Goal: Task Accomplishment & Management: Manage account settings

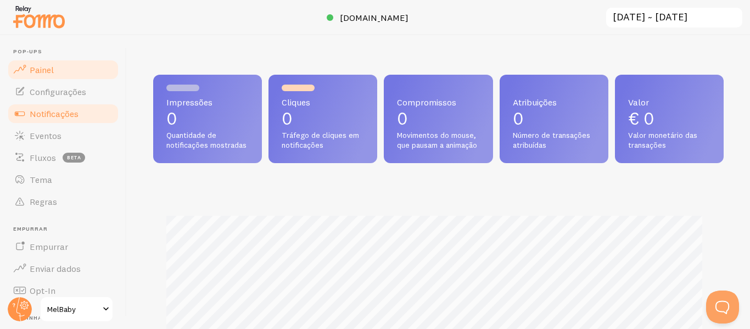
click at [62, 112] on font "Notificações" at bounding box center [54, 113] width 49 height 11
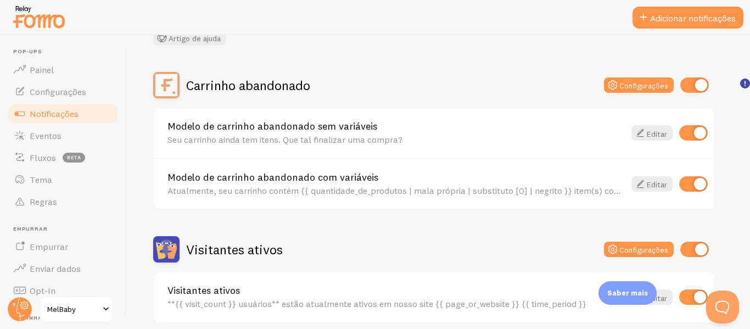
scroll to position [78, 0]
click at [645, 133] on icon at bounding box center [640, 133] width 13 height 13
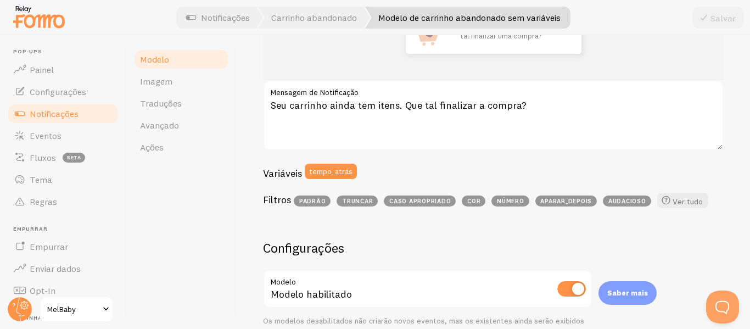
scroll to position [182, 0]
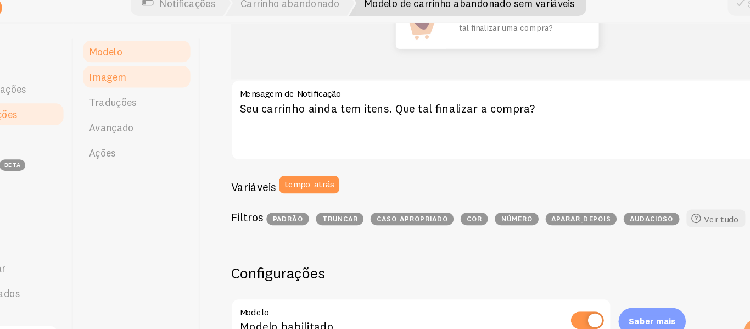
click at [186, 82] on link "Imagem" at bounding box center [181, 81] width 96 height 22
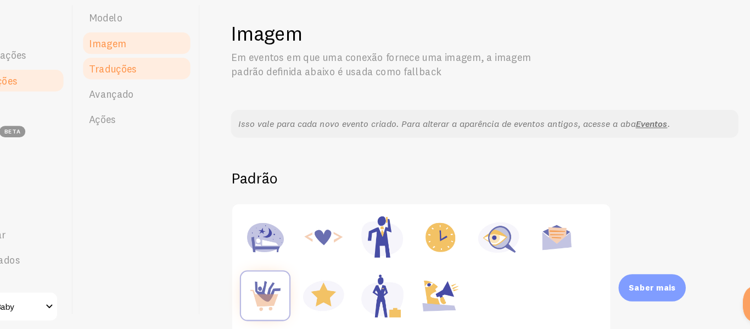
click at [164, 105] on font "Traduções" at bounding box center [161, 103] width 42 height 11
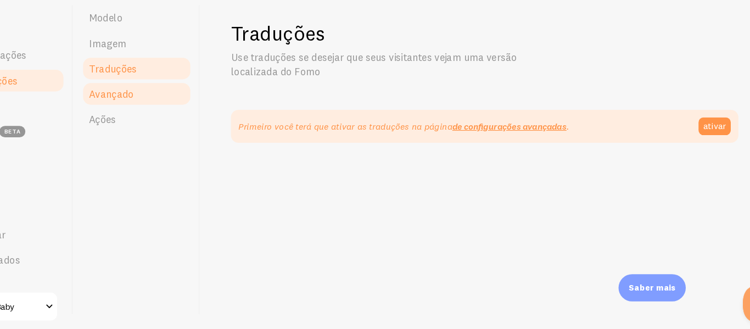
click at [163, 124] on font "Avançado" at bounding box center [159, 125] width 39 height 11
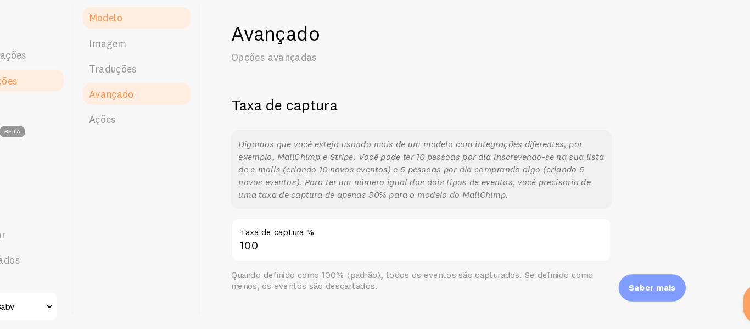
click at [176, 57] on link "Modelo" at bounding box center [181, 59] width 96 height 22
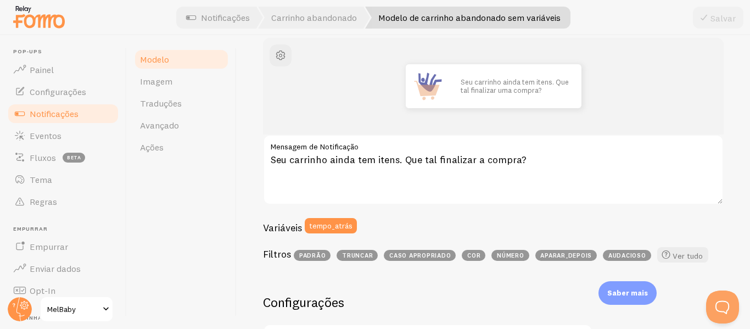
scroll to position [110, 0]
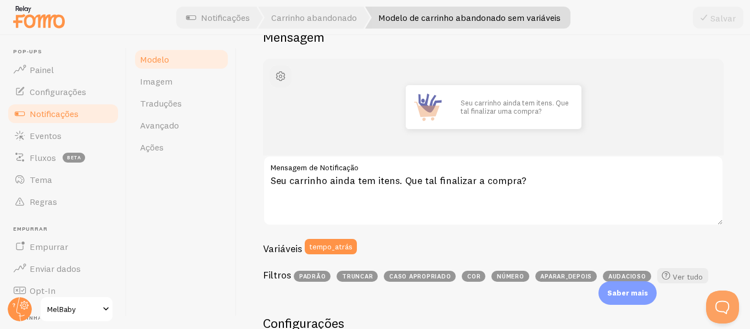
click at [281, 73] on span "button" at bounding box center [280, 76] width 13 height 13
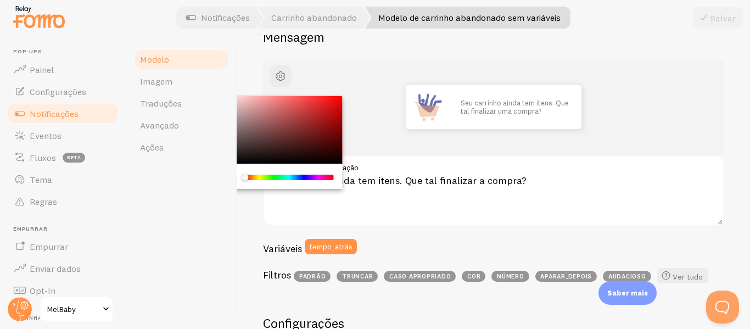
click at [177, 253] on div "Modelo Imagem Traduções Avançado Ações" at bounding box center [182, 182] width 110 height 294
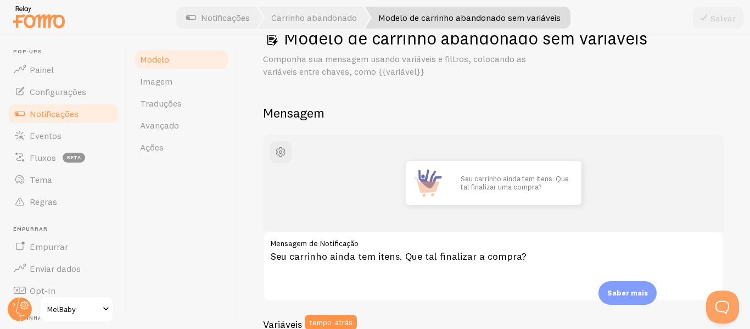
scroll to position [5, 0]
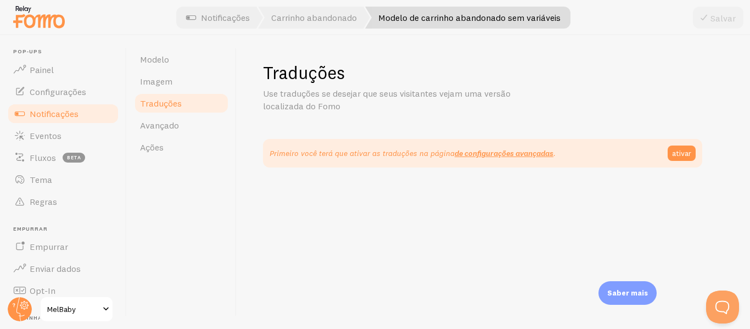
click at [59, 112] on font "Notificações" at bounding box center [54, 113] width 49 height 11
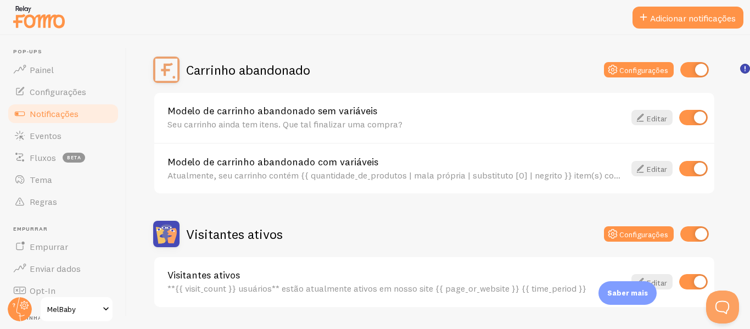
scroll to position [94, 0]
click at [698, 119] on input "checkbox" at bounding box center [693, 116] width 29 height 15
checkbox input "false"
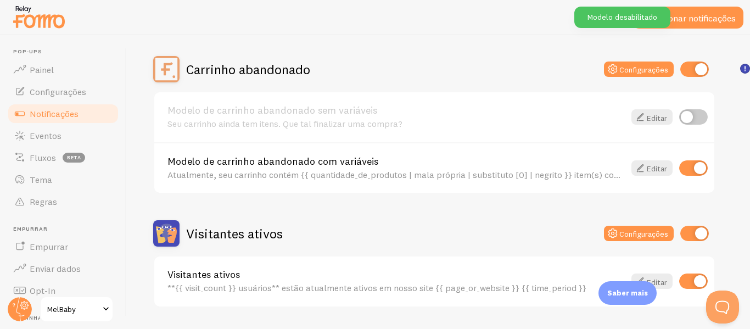
click at [693, 162] on input "checkbox" at bounding box center [693, 167] width 29 height 15
checkbox input "false"
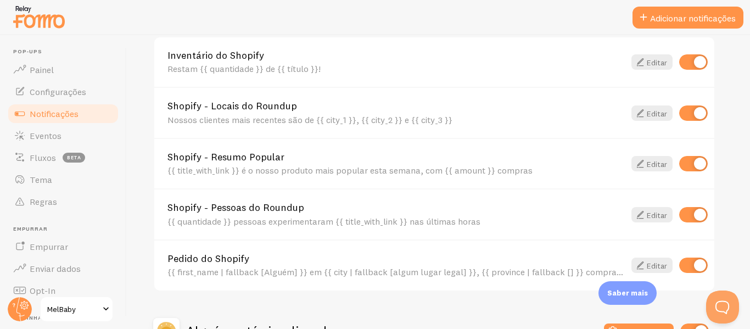
scroll to position [429, 0]
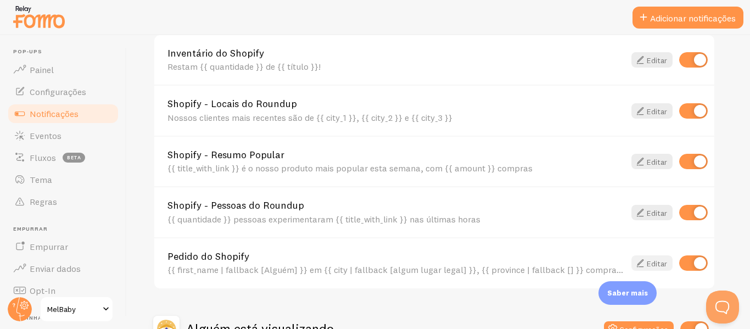
click at [647, 261] on font "Editar" at bounding box center [657, 264] width 20 height 10
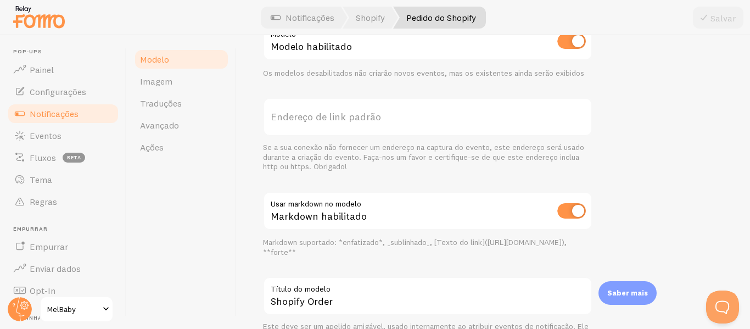
scroll to position [514, 0]
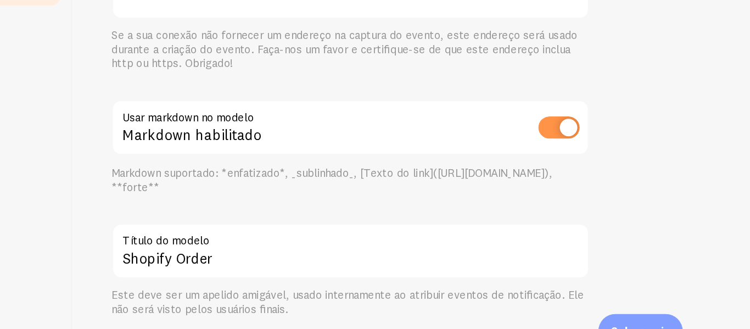
click at [567, 150] on input "checkbox" at bounding box center [571, 152] width 29 height 15
checkbox input "false"
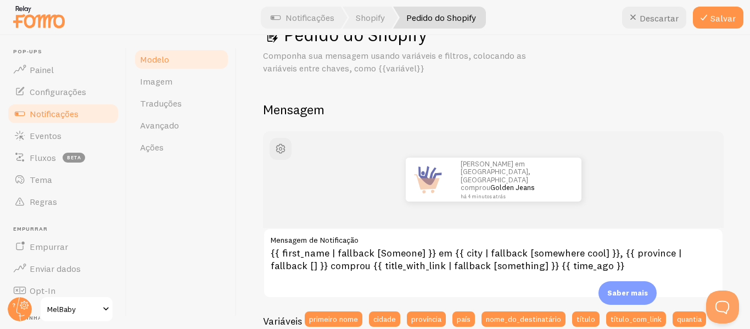
scroll to position [0, 0]
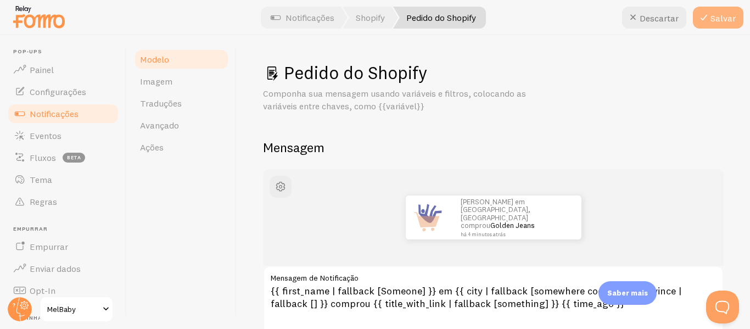
click at [717, 20] on font "Salvar" at bounding box center [723, 18] width 25 height 11
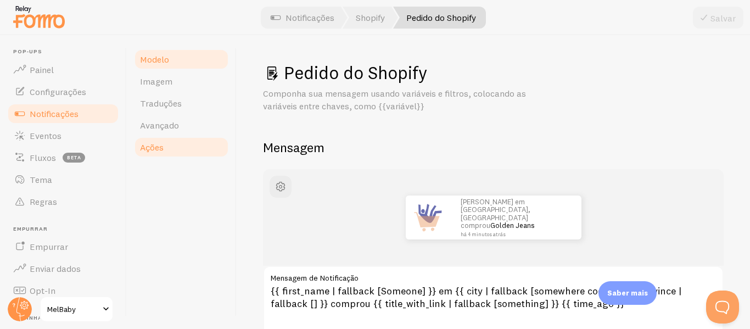
click at [174, 150] on link "Ações" at bounding box center [181, 147] width 96 height 22
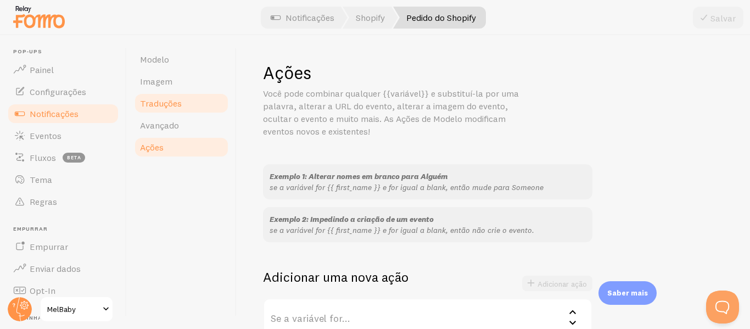
click at [171, 108] on font "Traduções" at bounding box center [161, 103] width 42 height 11
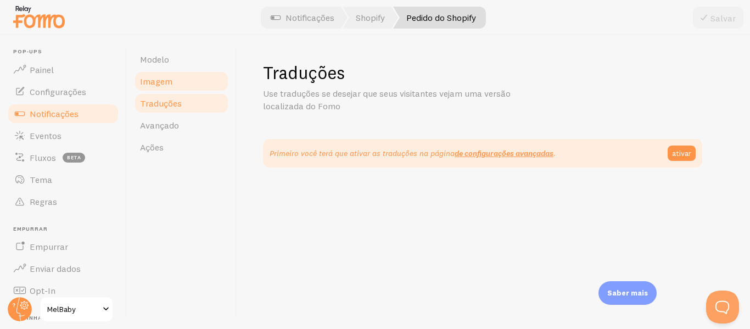
click at [176, 82] on link "Imagem" at bounding box center [181, 81] width 96 height 22
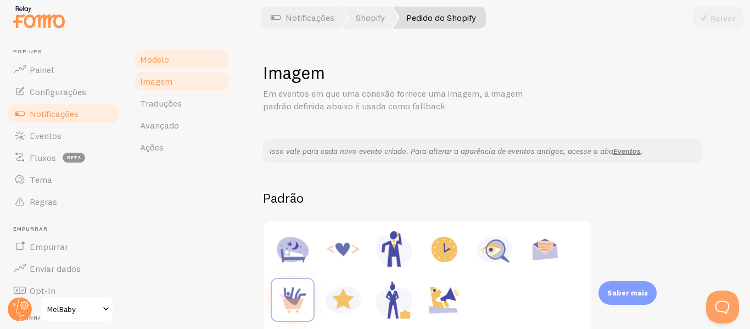
click at [163, 62] on font "Modelo" at bounding box center [154, 59] width 29 height 11
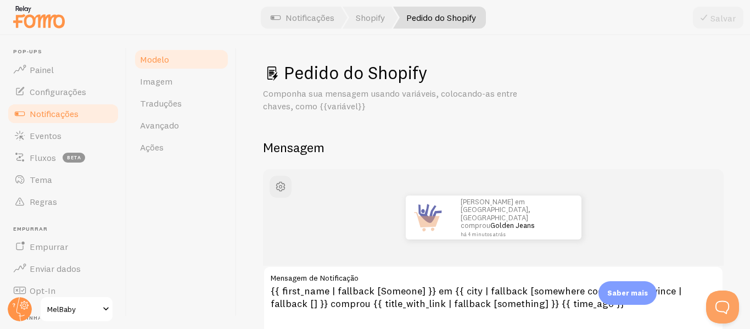
click at [57, 114] on font "Notificações" at bounding box center [54, 113] width 49 height 11
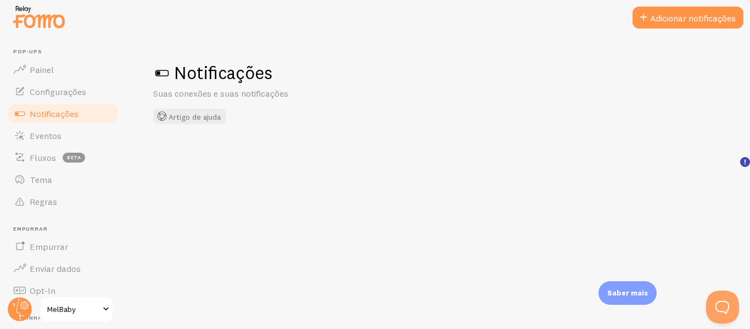
checkbox input "false"
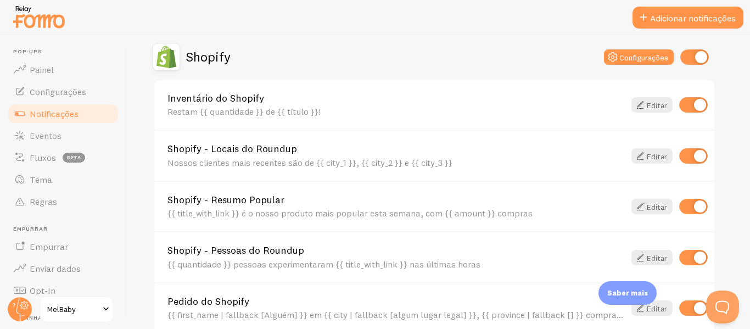
scroll to position [383, 0]
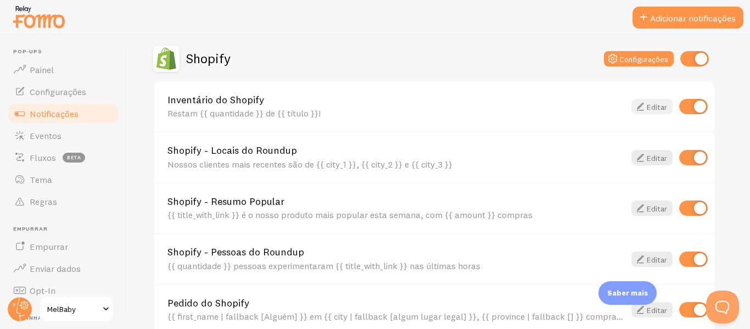
click at [648, 103] on font "Editar" at bounding box center [657, 107] width 20 height 10
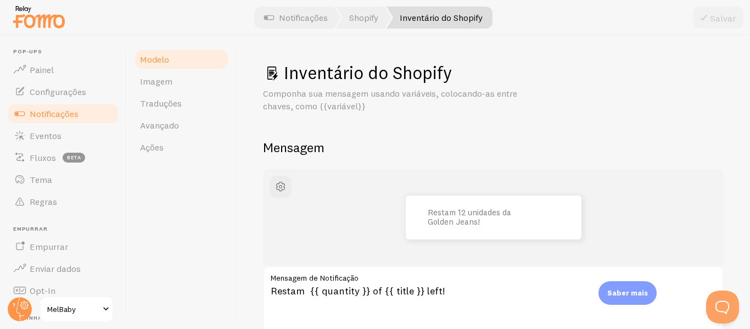
scroll to position [147, 0]
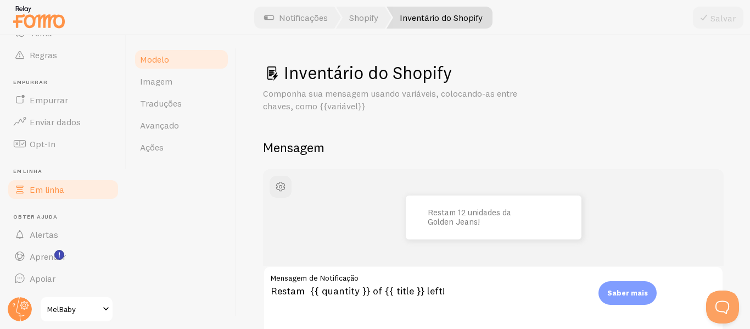
click at [76, 193] on link "Em linha" at bounding box center [63, 189] width 113 height 22
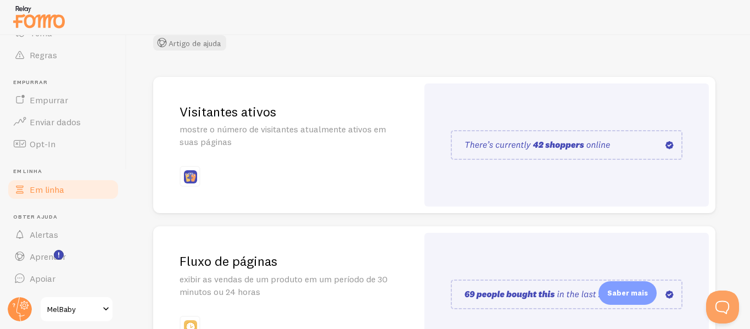
scroll to position [82, 0]
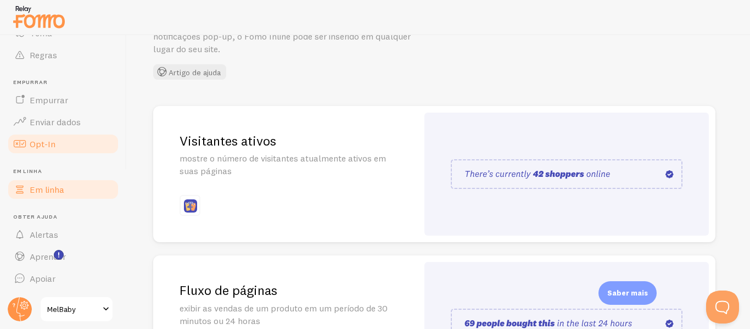
click at [76, 141] on link "Opt-In" at bounding box center [63, 144] width 113 height 22
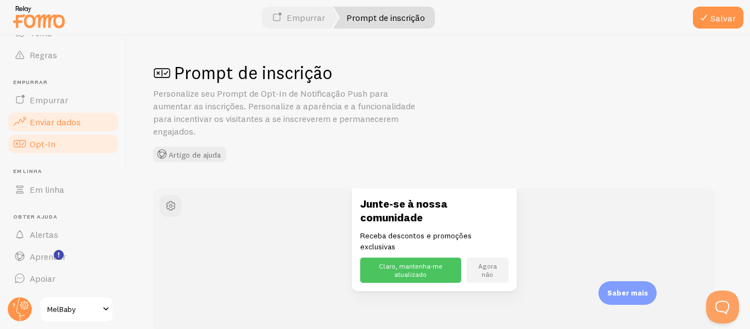
click at [58, 115] on link "Enviar dados" at bounding box center [63, 122] width 113 height 22
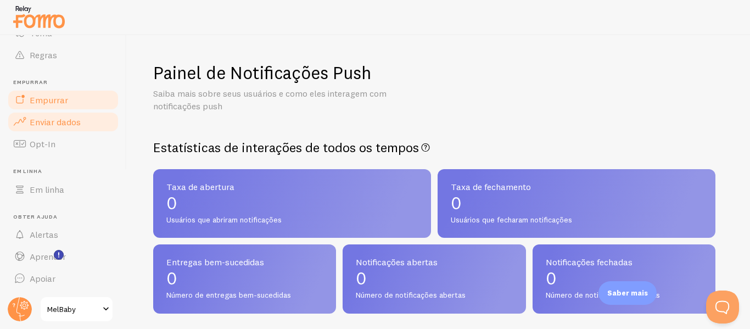
click at [64, 99] on font "Empurrar" at bounding box center [49, 99] width 38 height 11
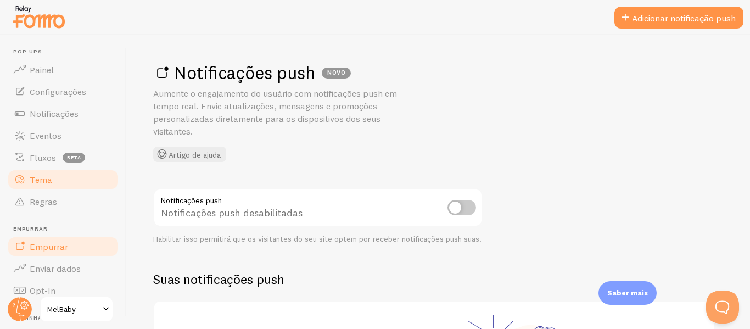
click at [52, 185] on link "Tema" at bounding box center [63, 180] width 113 height 22
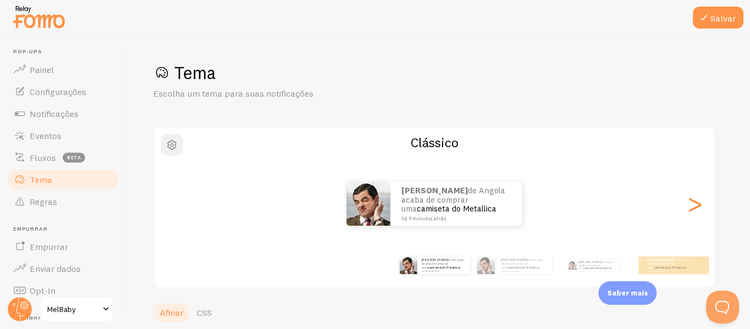
click at [173, 140] on span "button" at bounding box center [171, 144] width 13 height 13
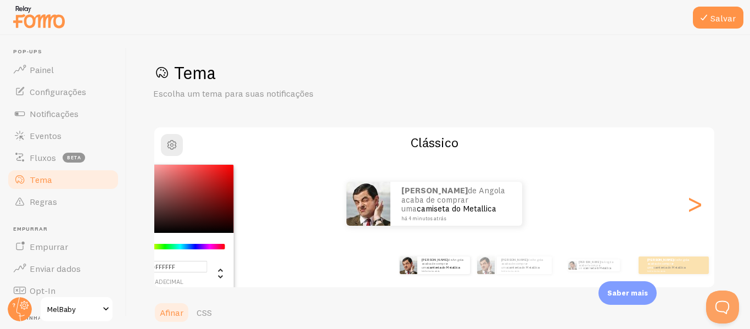
click at [337, 79] on h1 "Tema" at bounding box center [438, 73] width 571 height 23
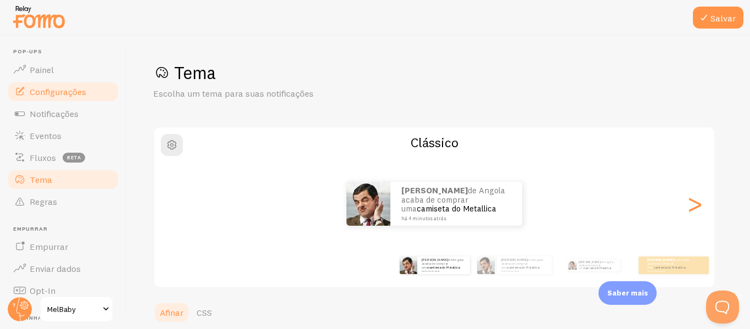
click at [66, 93] on font "Configurações" at bounding box center [58, 91] width 57 height 11
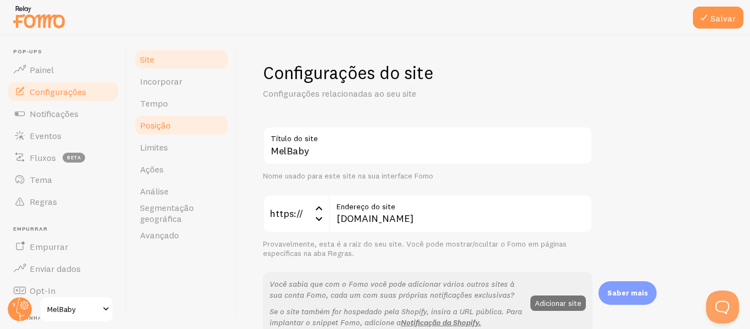
click at [184, 123] on link "Posição" at bounding box center [181, 125] width 96 height 22
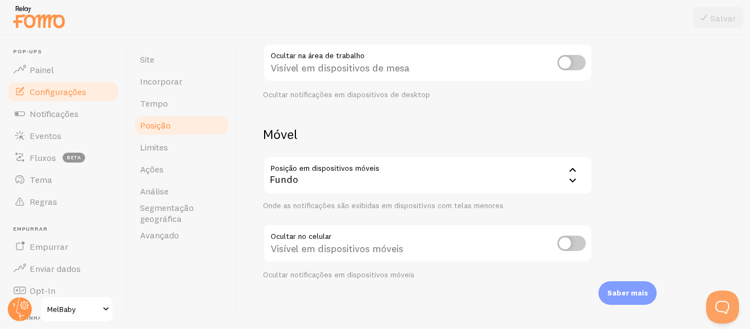
scroll to position [185, 0]
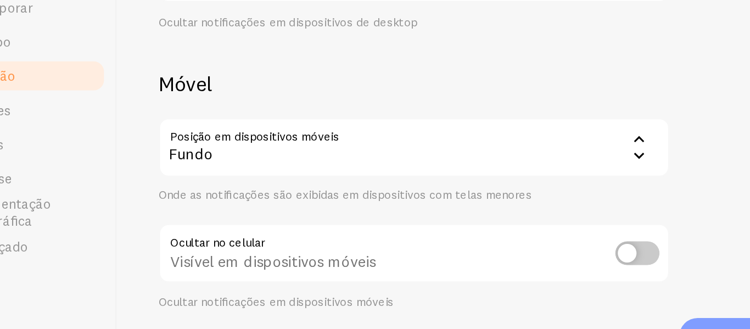
click at [439, 181] on div "Fundo" at bounding box center [428, 171] width 330 height 38
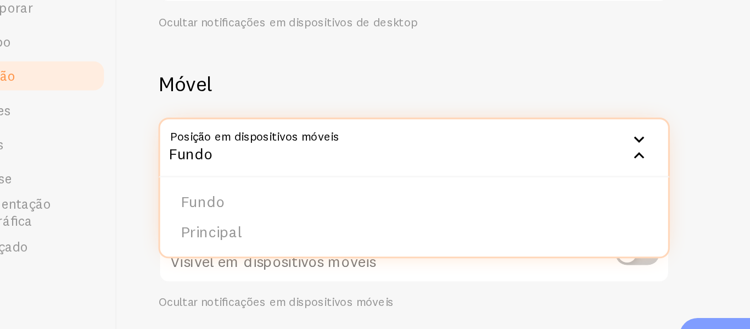
click at [380, 159] on div "Fundo" at bounding box center [428, 171] width 330 height 38
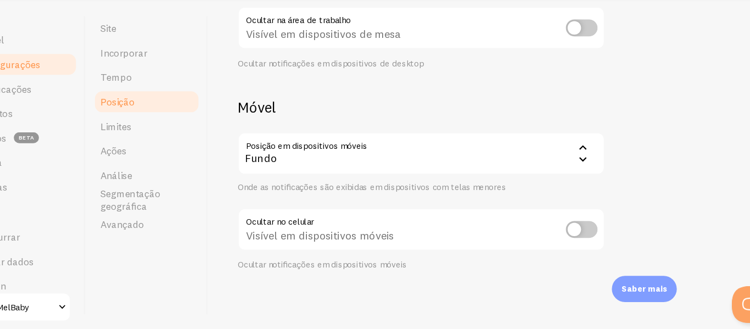
scroll to position [148, 0]
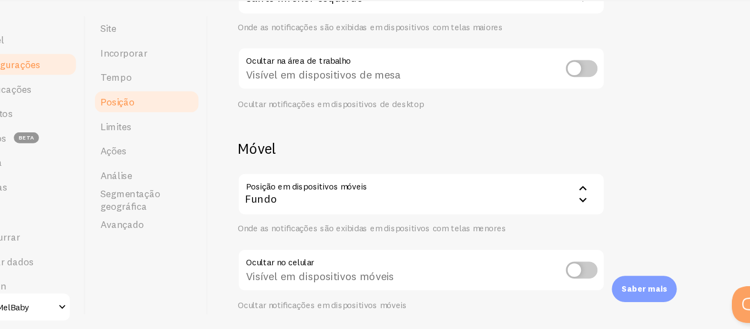
click at [569, 216] on icon at bounding box center [572, 213] width 13 height 13
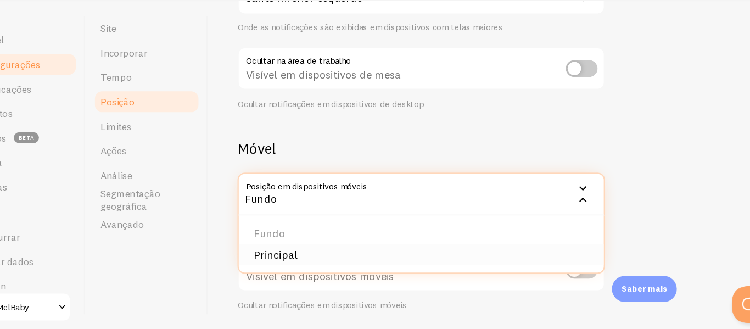
click at [418, 258] on li "Principal" at bounding box center [427, 262] width 327 height 19
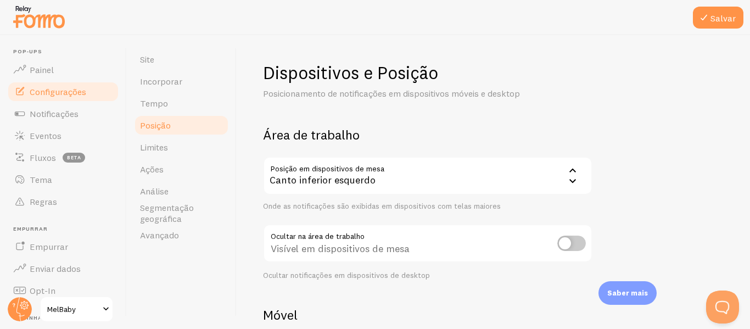
scroll to position [185, 0]
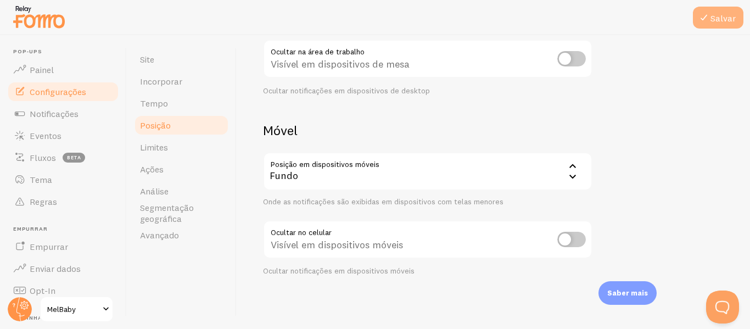
click at [722, 23] on font "Salvar" at bounding box center [723, 18] width 25 height 11
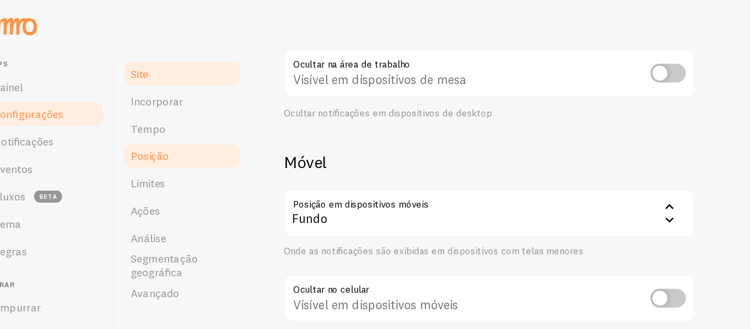
click at [160, 49] on link "Site" at bounding box center [181, 59] width 96 height 22
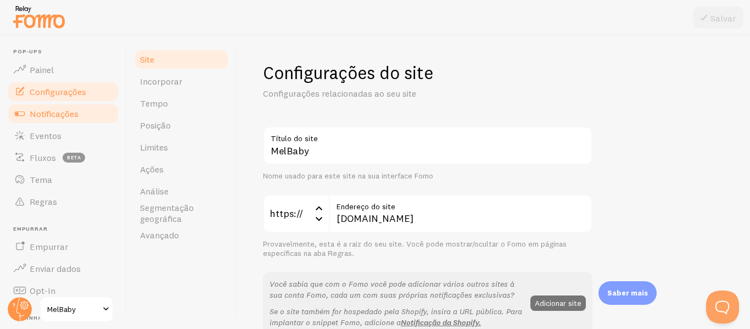
click at [51, 116] on font "Notificações" at bounding box center [54, 113] width 49 height 11
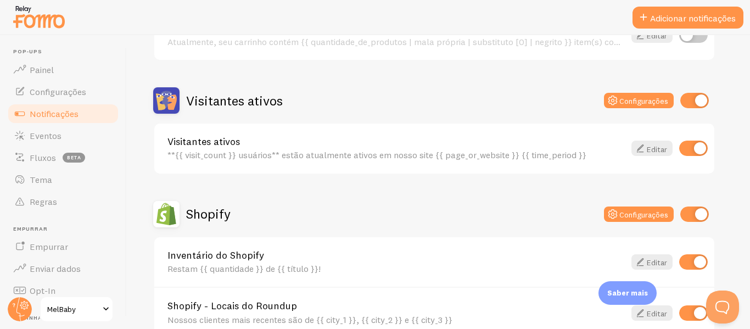
scroll to position [228, 0]
click at [685, 142] on input "checkbox" at bounding box center [693, 147] width 29 height 15
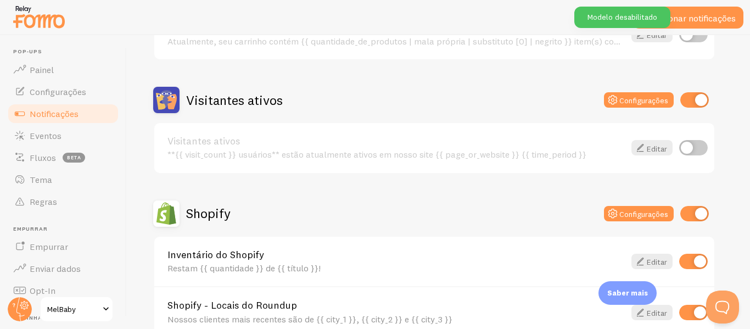
click at [690, 149] on input "checkbox" at bounding box center [693, 147] width 29 height 15
checkbox input "true"
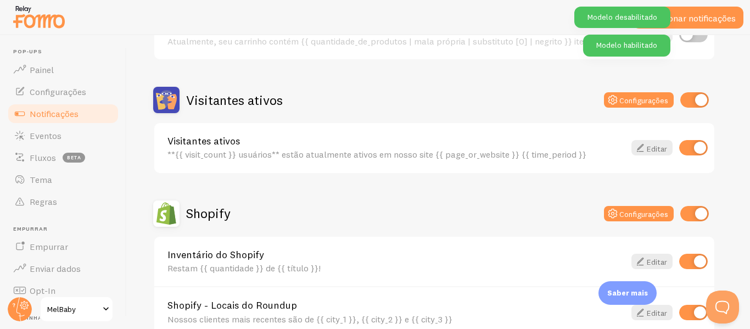
click at [696, 101] on input "checkbox" at bounding box center [694, 99] width 29 height 15
checkbox input "false"
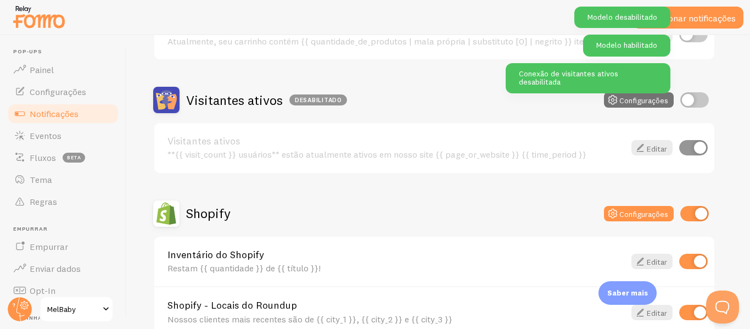
click at [688, 150] on input "checkbox" at bounding box center [693, 147] width 29 height 15
checkbox input "false"
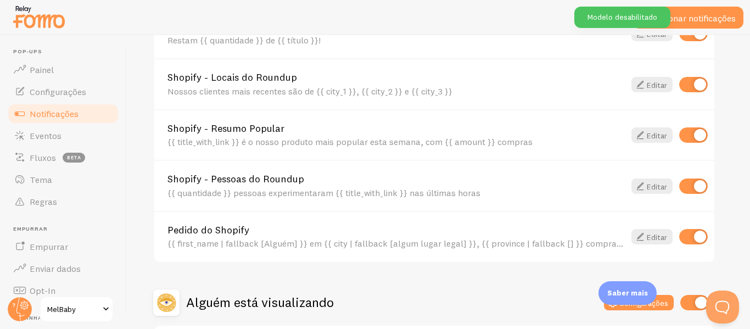
scroll to position [556, 0]
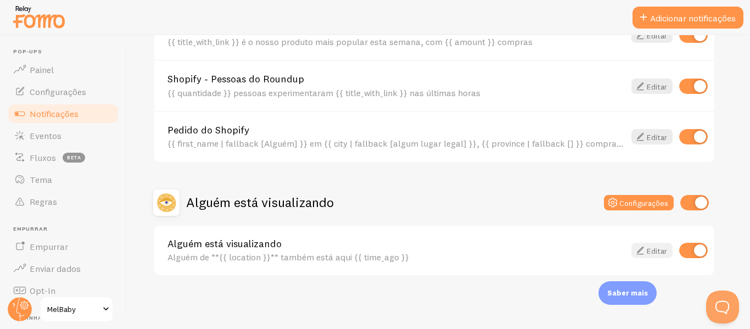
click at [654, 252] on font "Editar" at bounding box center [657, 251] width 20 height 10
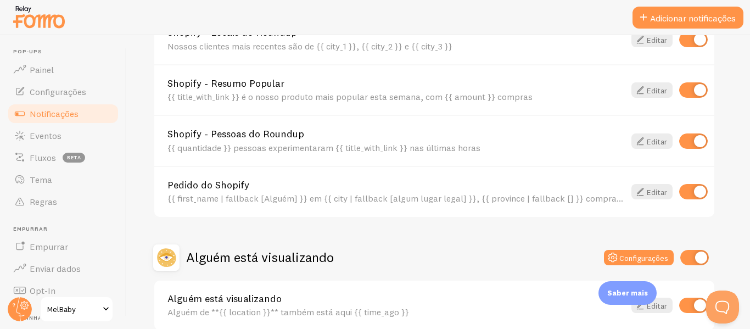
scroll to position [556, 0]
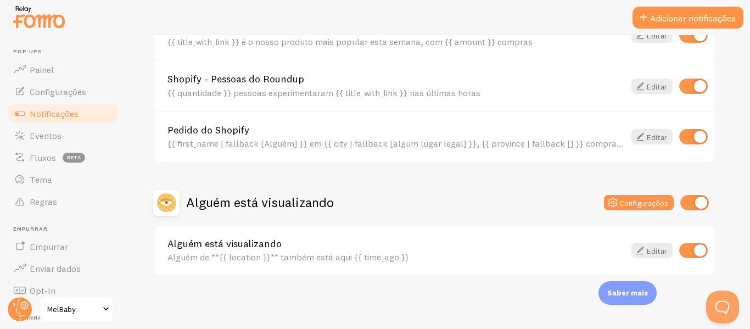
click at [689, 250] on input "checkbox" at bounding box center [693, 250] width 29 height 15
checkbox input "false"
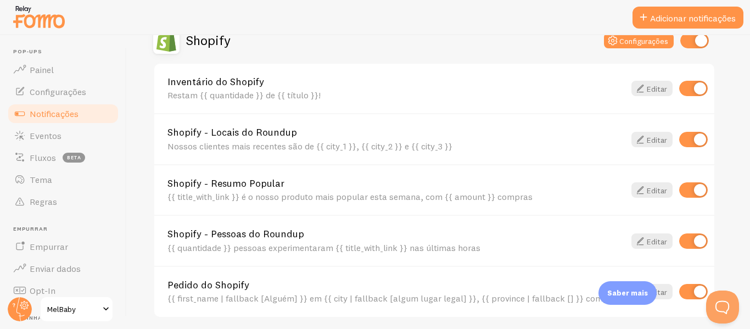
scroll to position [400, 0]
click at [641, 139] on icon at bounding box center [640, 139] width 13 height 13
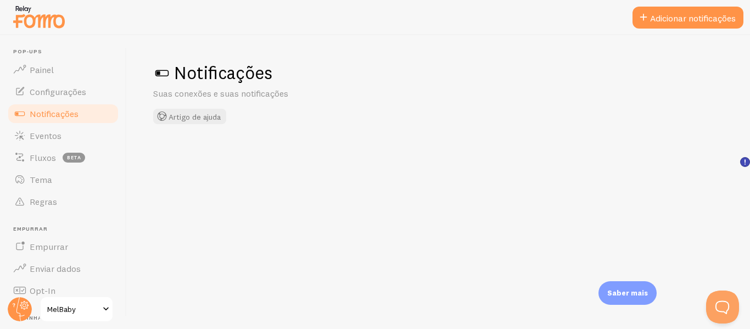
checkbox input "false"
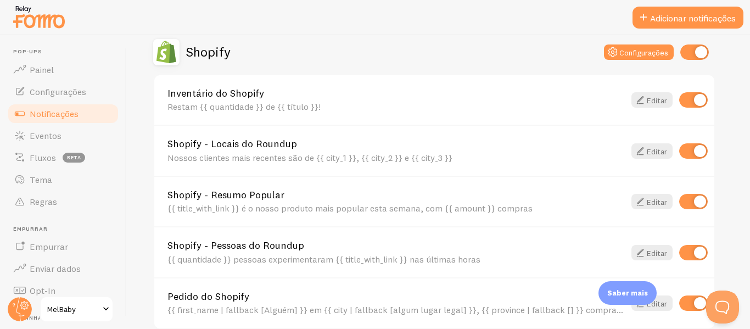
scroll to position [420, 0]
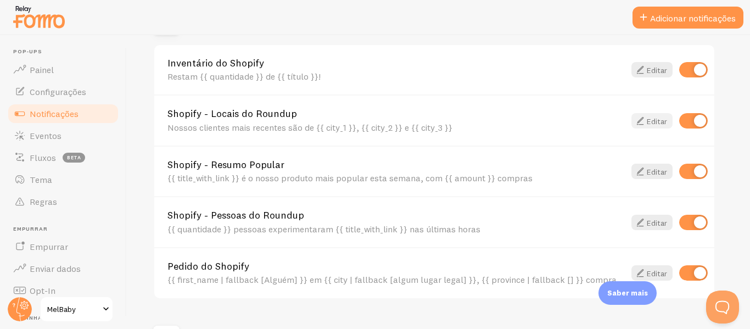
click at [647, 116] on font "Editar" at bounding box center [657, 121] width 20 height 10
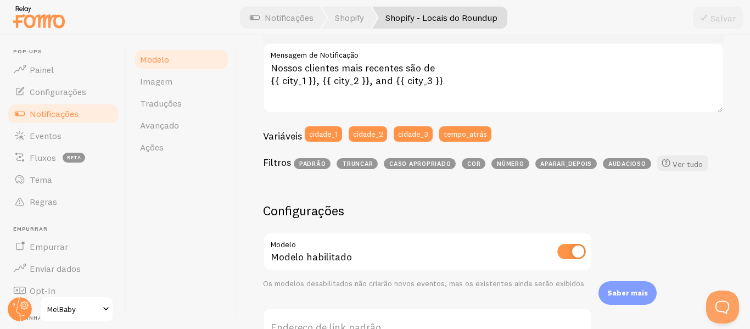
scroll to position [224, 0]
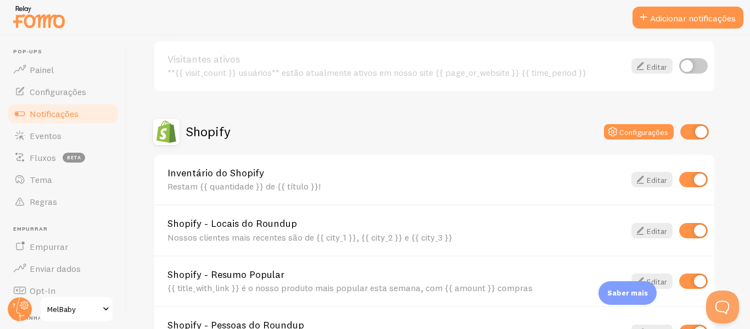
scroll to position [315, 0]
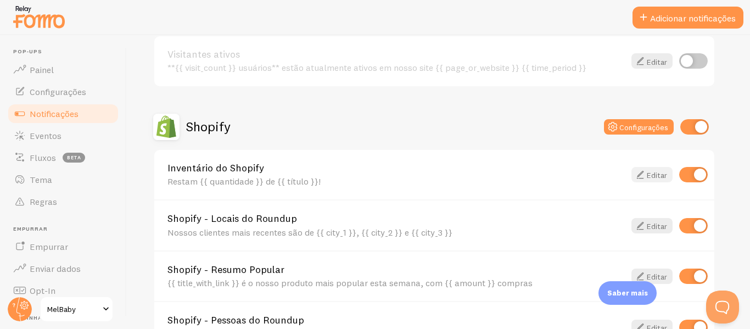
click at [658, 178] on font "Editar" at bounding box center [657, 175] width 20 height 10
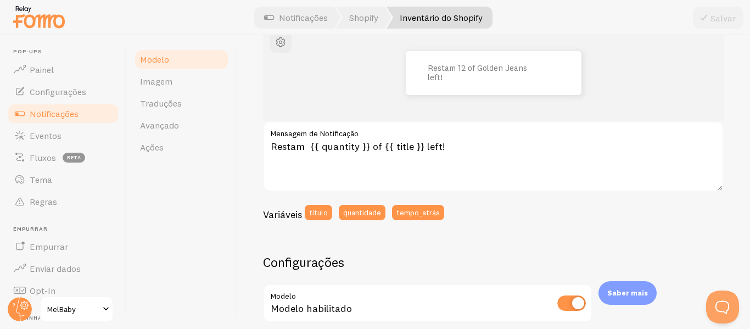
scroll to position [146, 0]
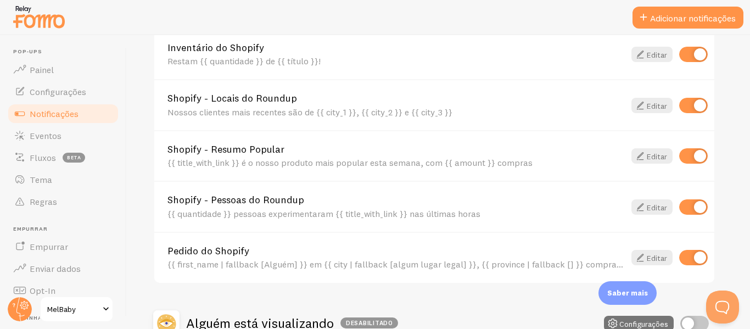
scroll to position [436, 0]
click at [655, 158] on font "Editar" at bounding box center [657, 156] width 20 height 10
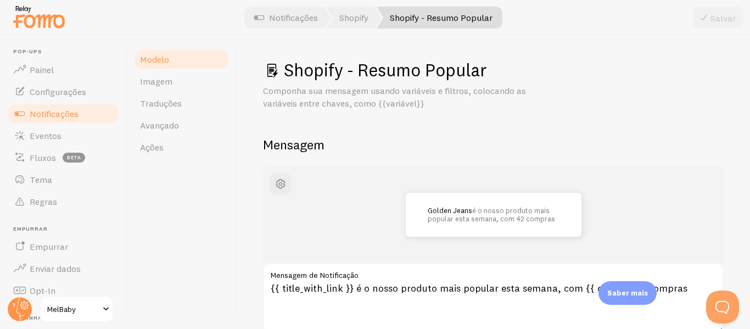
scroll to position [3, 0]
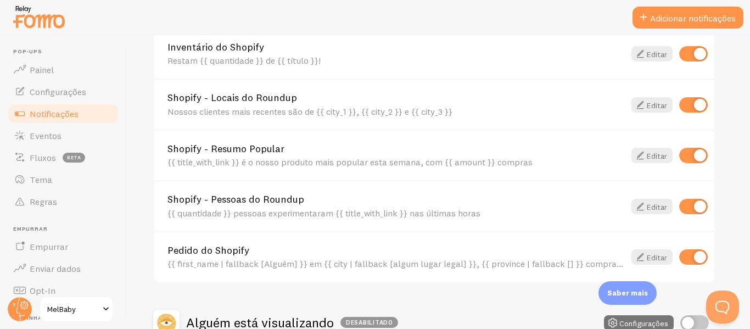
scroll to position [437, 0]
click at [648, 203] on font "Editar" at bounding box center [657, 205] width 20 height 10
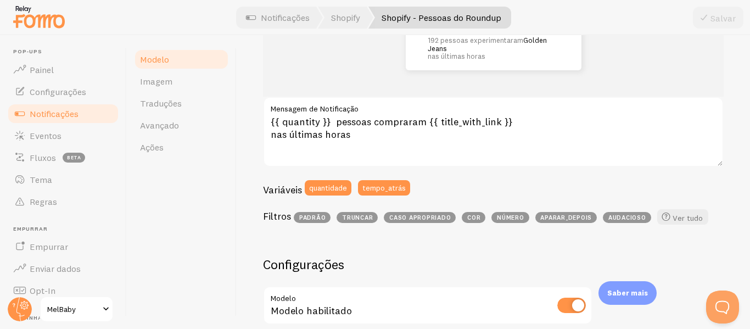
scroll to position [170, 0]
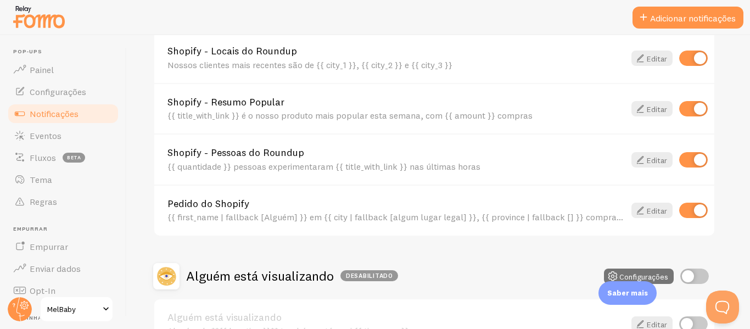
scroll to position [487, 0]
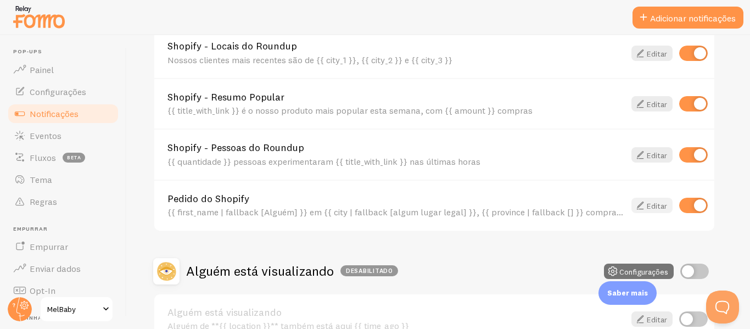
click at [649, 201] on font "Editar" at bounding box center [657, 206] width 20 height 10
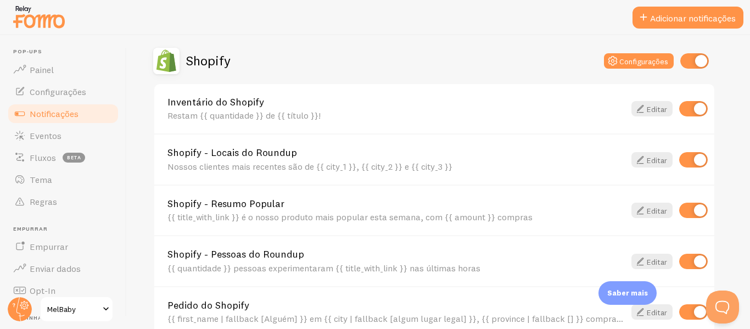
scroll to position [380, 0]
click at [649, 111] on font "Editar" at bounding box center [657, 110] width 20 height 10
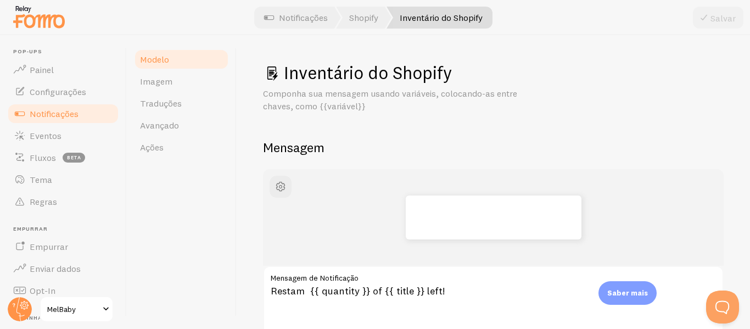
scroll to position [118, 0]
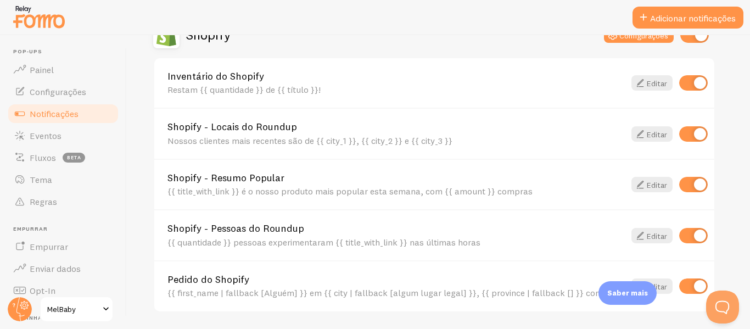
scroll to position [407, 0]
click at [648, 137] on font "Editar" at bounding box center [657, 134] width 20 height 10
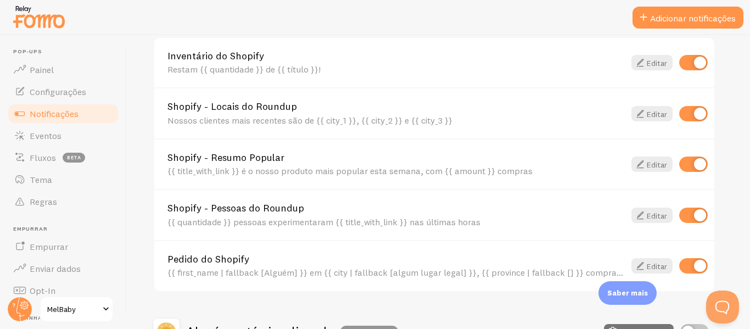
scroll to position [427, 0]
click at [652, 166] on font "Editar" at bounding box center [657, 164] width 20 height 10
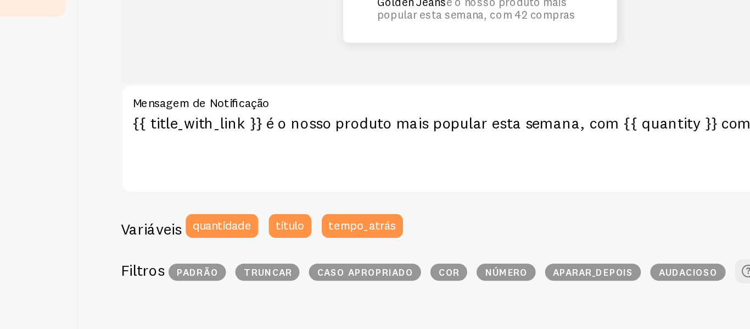
scroll to position [154, 0]
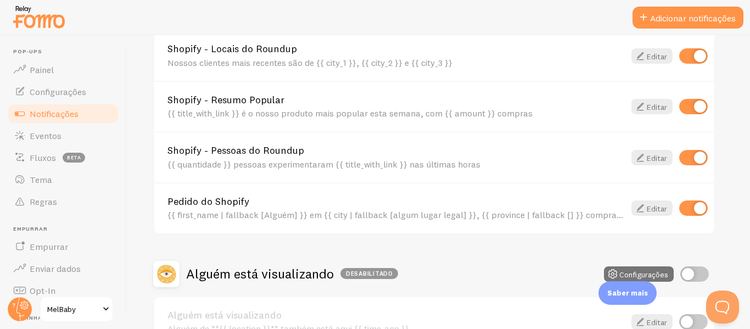
scroll to position [485, 0]
click at [648, 157] on font "Editar" at bounding box center [657, 157] width 20 height 10
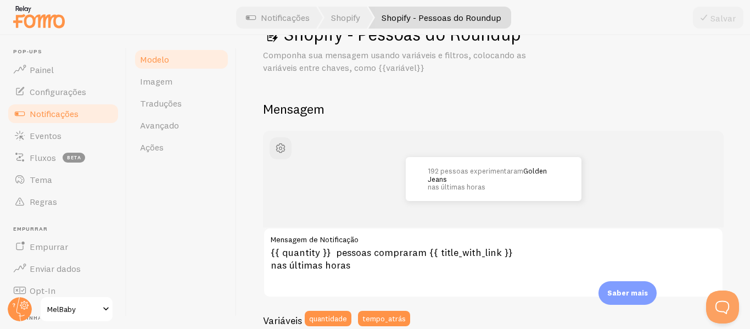
scroll to position [39, 0]
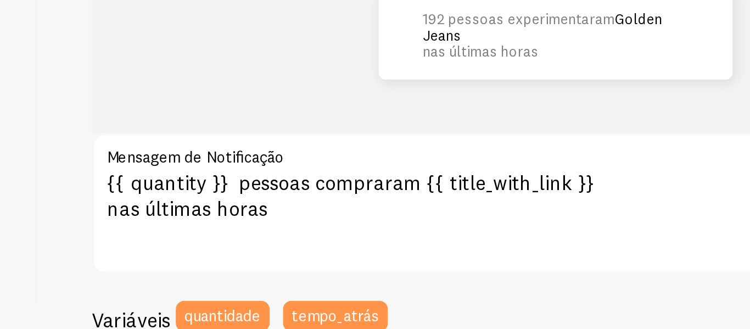
scroll to position [34, 0]
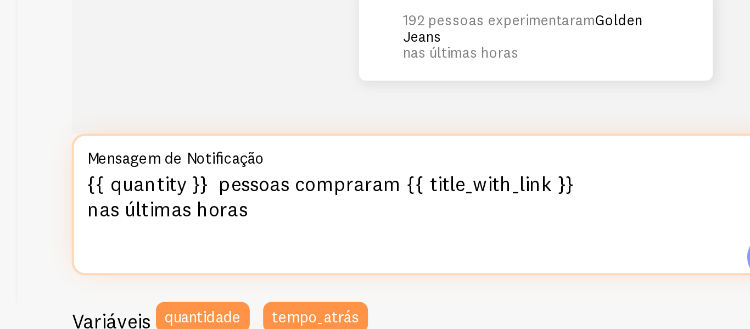
click at [369, 258] on textarea "{{ quantity }} pessoas compraram {{ title_with_link }} nas últimas horas" at bounding box center [493, 267] width 461 height 70
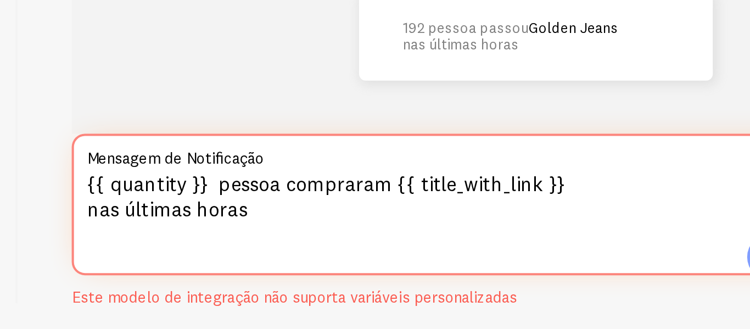
click at [418, 254] on textarea "{{ quantity }} pessoa compraram {{ title_with_link }} nas últimas horas" at bounding box center [493, 267] width 461 height 70
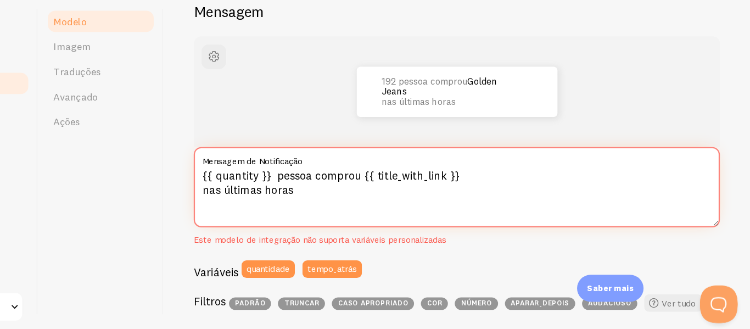
scroll to position [0, 0]
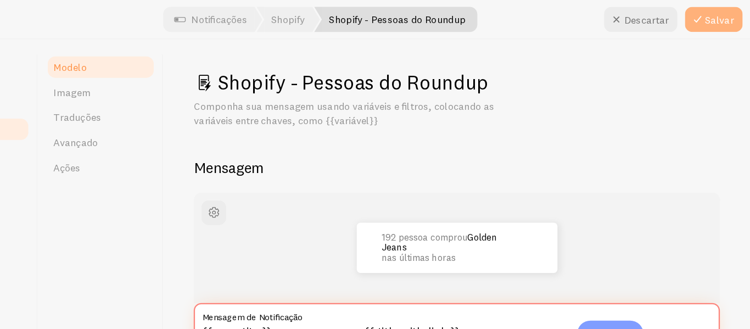
type textarea "{{ quantity }} pessoa comprou {{ title_with_link }} nas últimas horas"
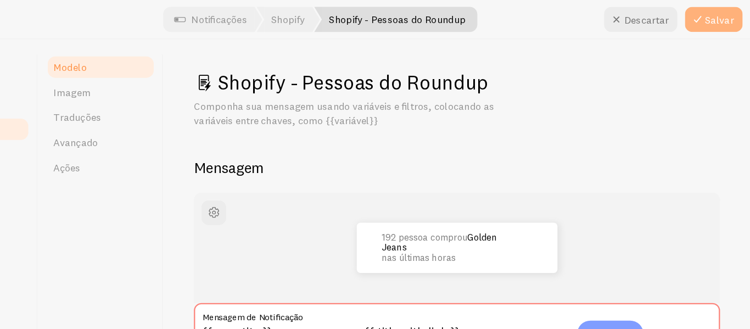
click at [730, 20] on font "Salvar" at bounding box center [723, 18] width 25 height 11
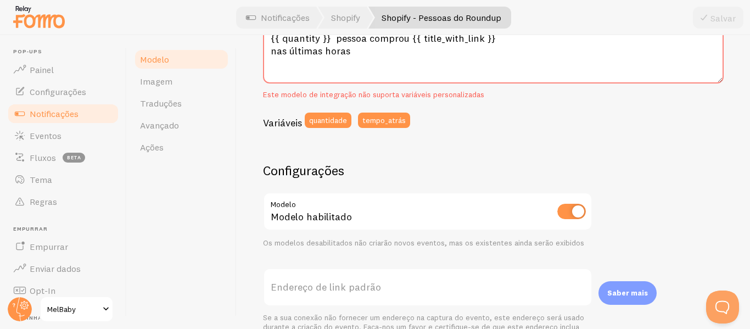
click at [47, 118] on font "Notificações" at bounding box center [54, 113] width 49 height 11
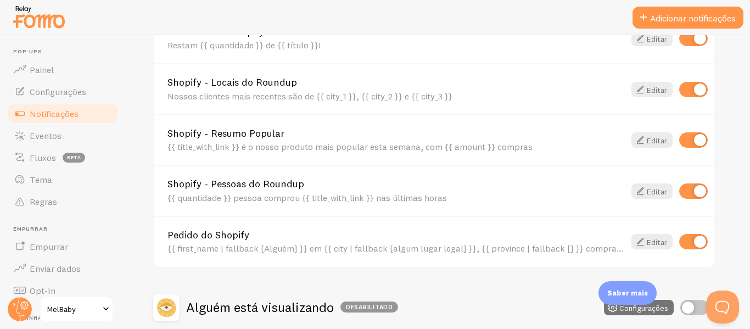
scroll to position [451, 0]
click at [649, 186] on font "Editar" at bounding box center [657, 191] width 20 height 10
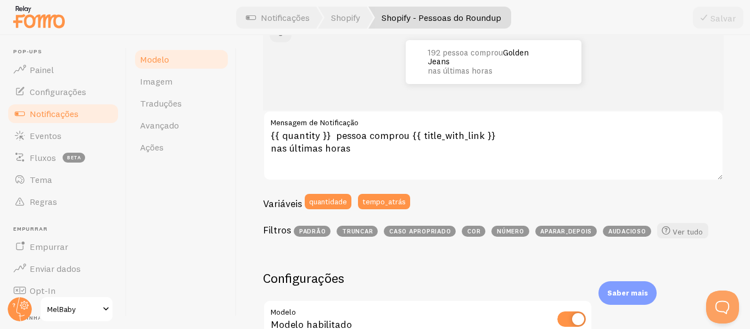
scroll to position [158, 0]
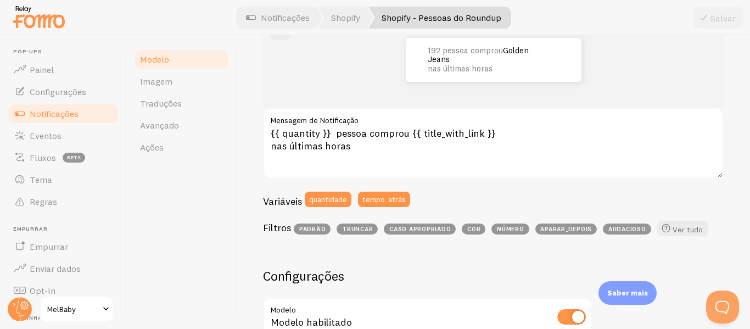
click at [55, 115] on font "Notificações" at bounding box center [54, 113] width 49 height 11
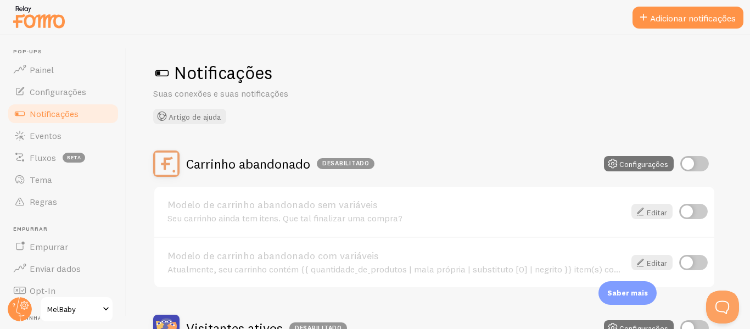
scroll to position [556, 0]
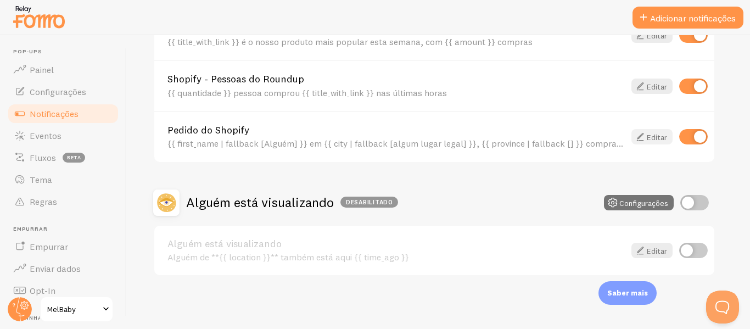
click at [650, 138] on font "Editar" at bounding box center [657, 137] width 20 height 10
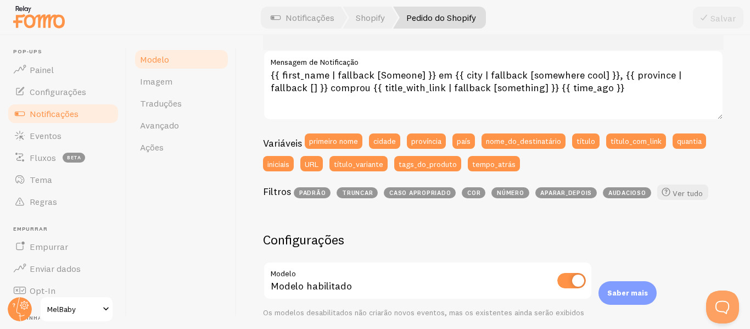
scroll to position [217, 0]
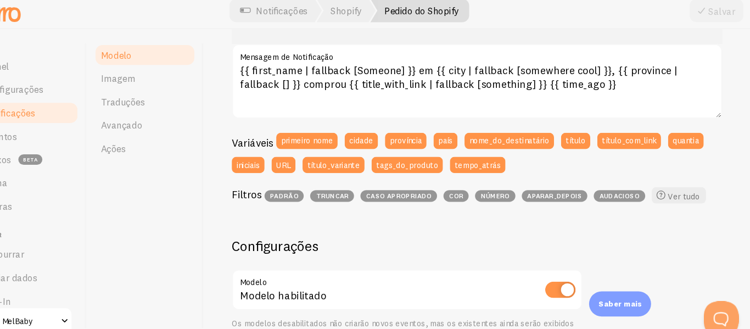
click at [81, 111] on link "Notificações" at bounding box center [63, 114] width 113 height 22
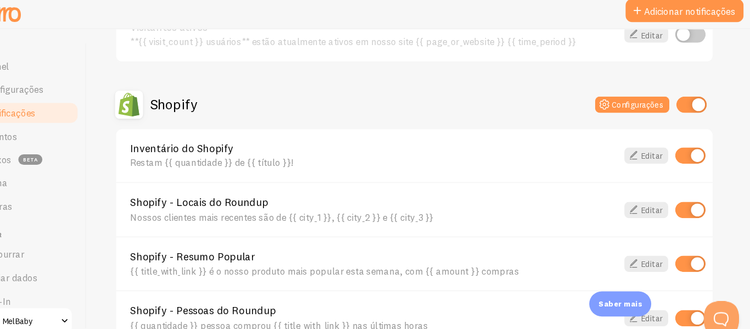
scroll to position [336, 0]
click at [658, 154] on font "Editar" at bounding box center [657, 154] width 20 height 10
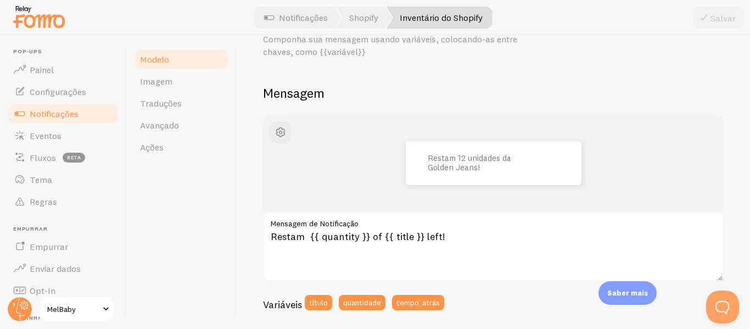
click at [45, 109] on font "Notificações" at bounding box center [54, 113] width 49 height 11
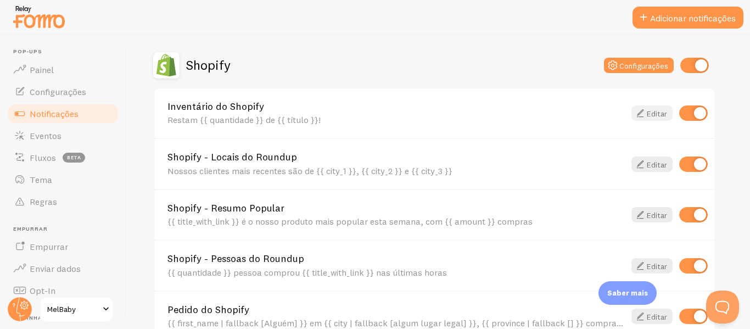
scroll to position [377, 0]
click at [650, 165] on font "Editar" at bounding box center [657, 164] width 20 height 10
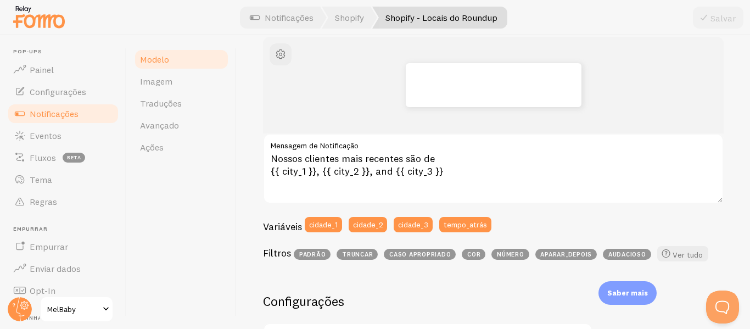
scroll to position [141, 0]
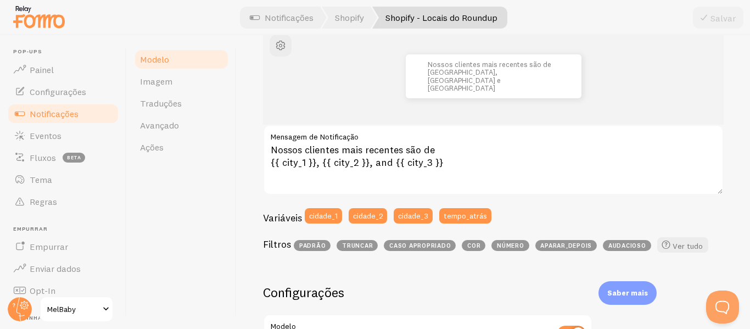
click at [53, 115] on font "Notificações" at bounding box center [54, 113] width 49 height 11
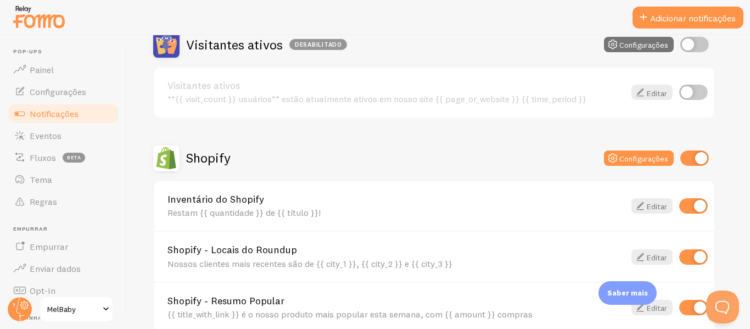
scroll to position [388, 0]
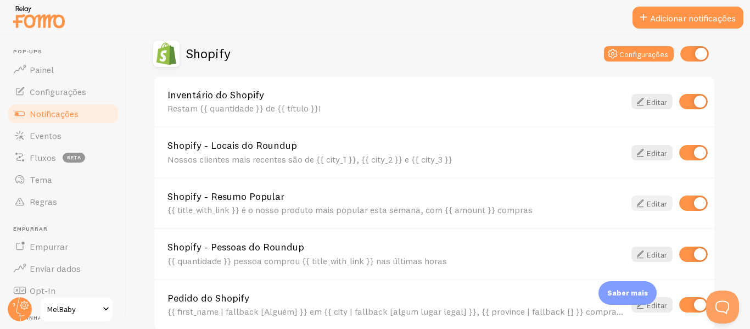
click at [651, 199] on font "Editar" at bounding box center [657, 204] width 20 height 10
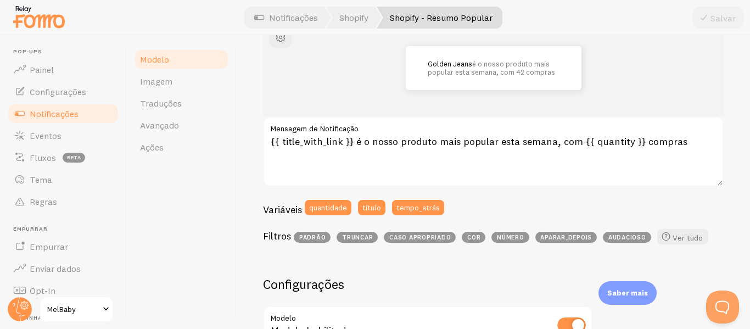
scroll to position [151, 0]
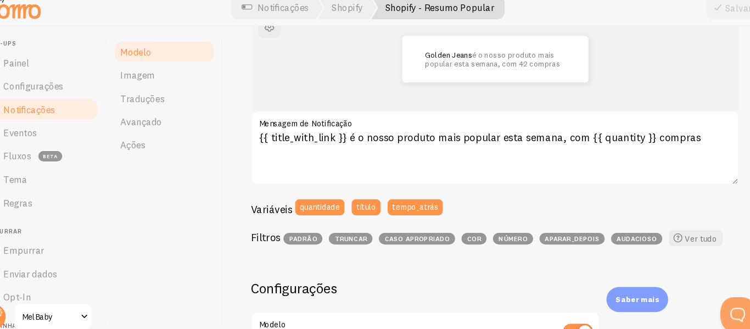
click at [67, 111] on font "Notificações" at bounding box center [54, 113] width 49 height 11
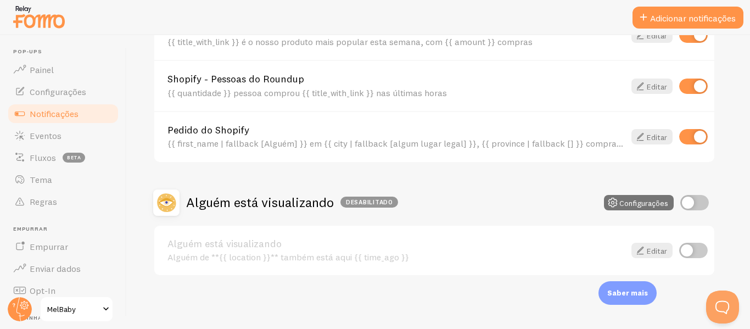
scroll to position [147, 0]
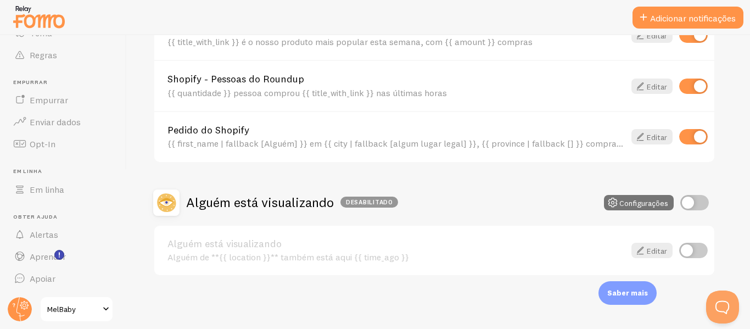
click at [95, 311] on span "MelBaby" at bounding box center [73, 309] width 52 height 13
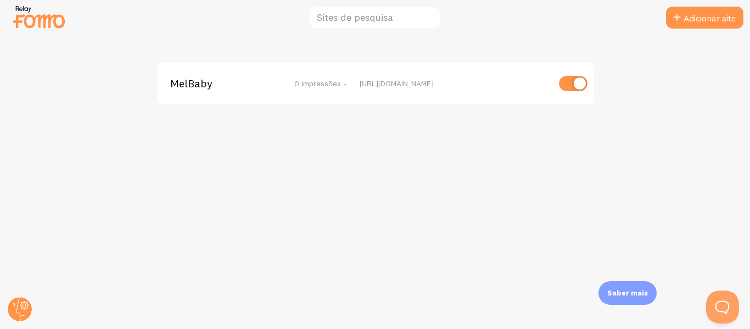
click at [40, 19] on img at bounding box center [39, 17] width 55 height 28
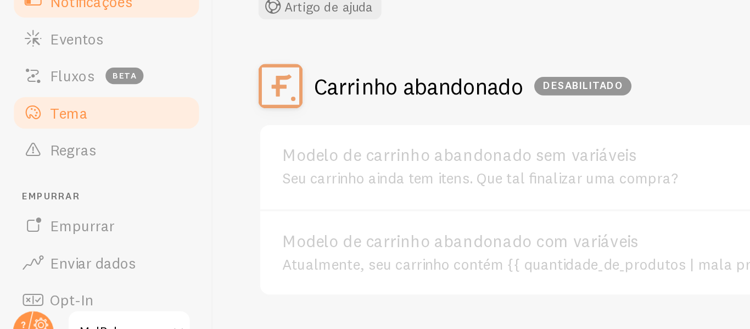
click at [60, 188] on link "Tema" at bounding box center [63, 180] width 113 height 22
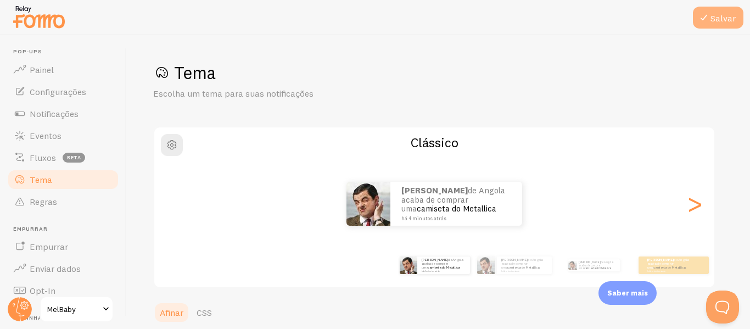
click at [713, 16] on font "Salvar" at bounding box center [723, 18] width 25 height 11
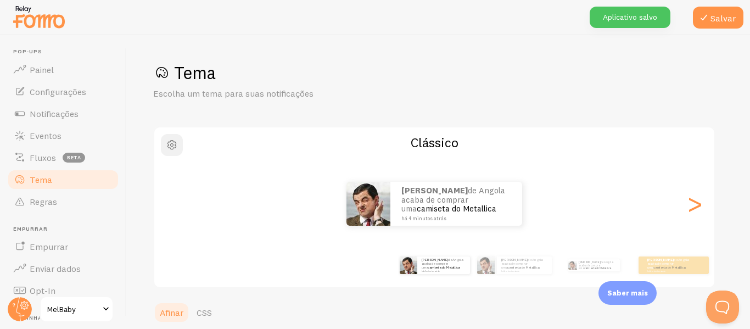
click at [178, 142] on button "button" at bounding box center [172, 145] width 22 height 22
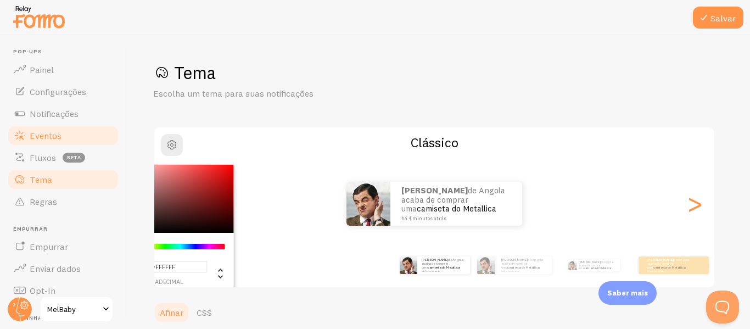
click at [44, 137] on font "Eventos" at bounding box center [46, 135] width 32 height 11
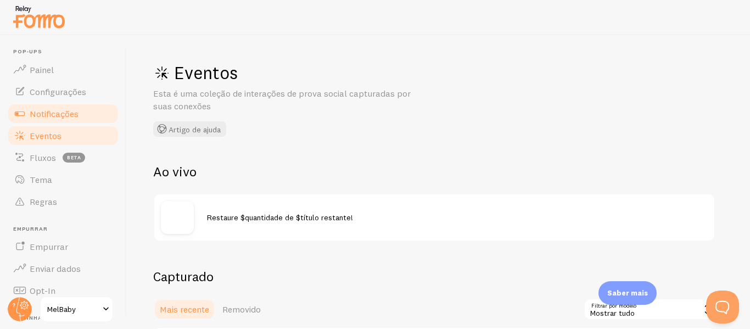
click at [58, 115] on font "Notificações" at bounding box center [54, 113] width 49 height 11
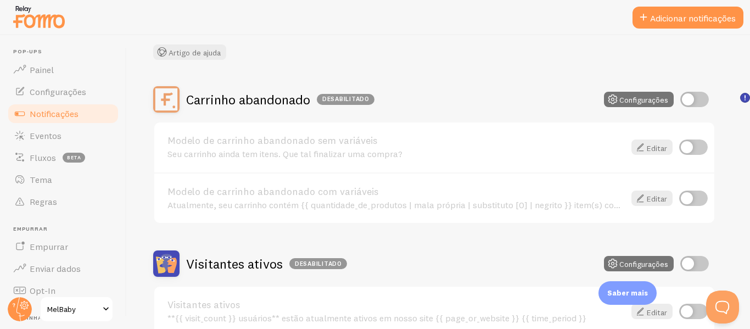
scroll to position [63, 0]
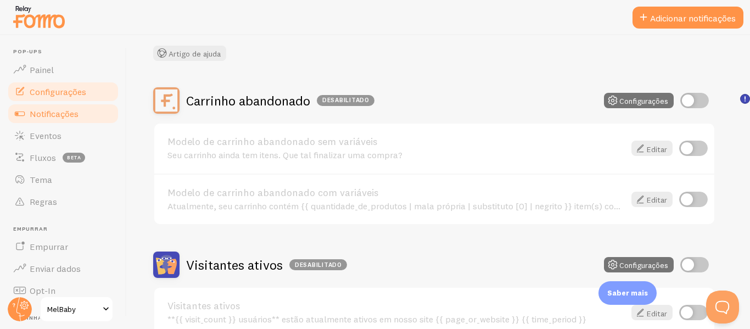
click at [79, 96] on font "Configurações" at bounding box center [58, 91] width 57 height 11
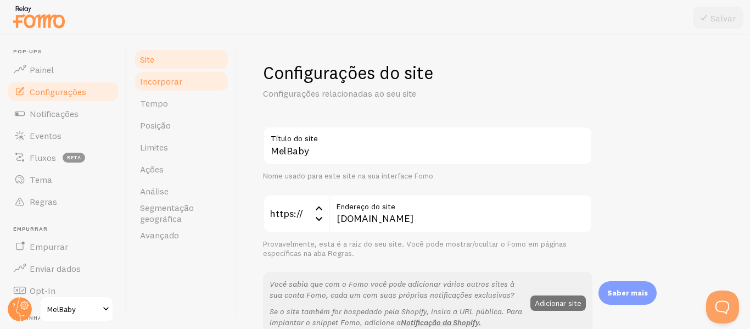
click at [176, 86] on font "Incorporar" at bounding box center [161, 81] width 42 height 11
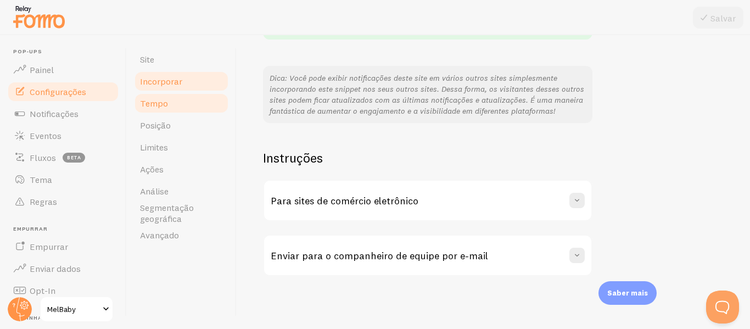
click at [166, 98] on font "Tempo" at bounding box center [154, 103] width 28 height 11
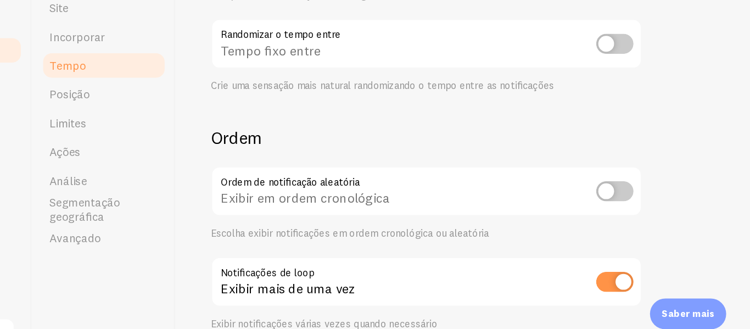
scroll to position [321, 0]
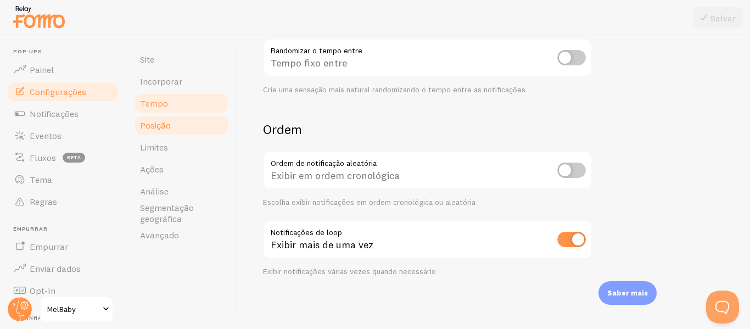
click at [200, 132] on link "Posição" at bounding box center [181, 125] width 96 height 22
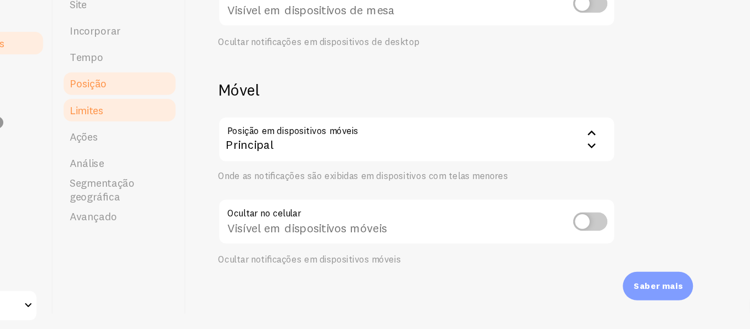
click at [182, 139] on link "Limites" at bounding box center [181, 147] width 96 height 22
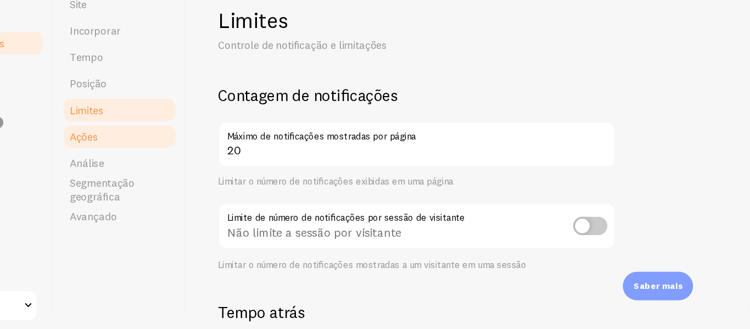
click at [196, 171] on link "Ações" at bounding box center [181, 169] width 96 height 22
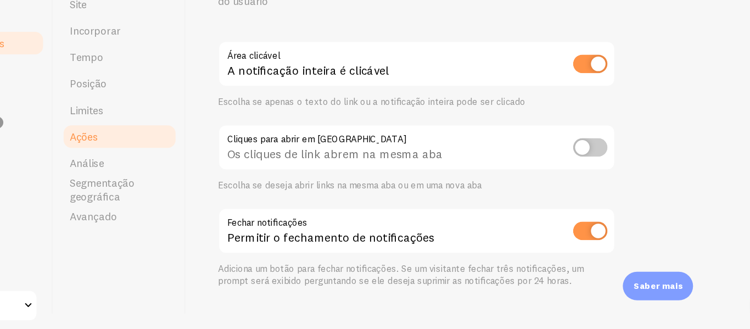
scroll to position [66, 0]
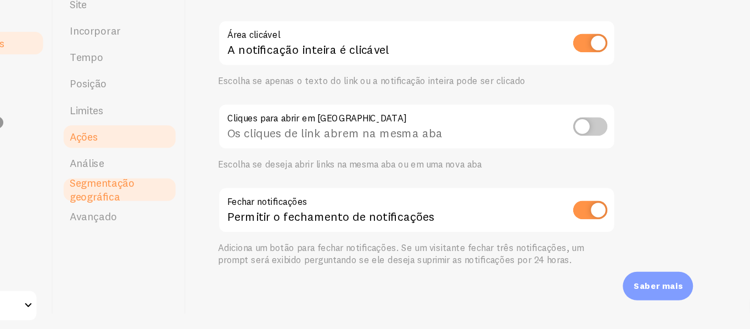
click at [174, 203] on font "Segmentação geográfica" at bounding box center [167, 213] width 54 height 22
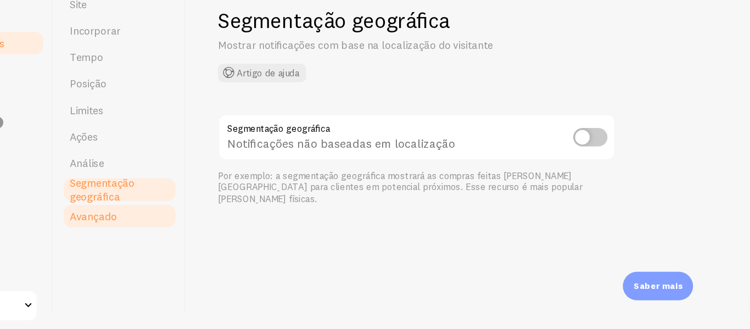
click at [170, 245] on link "Avançado" at bounding box center [181, 235] width 96 height 22
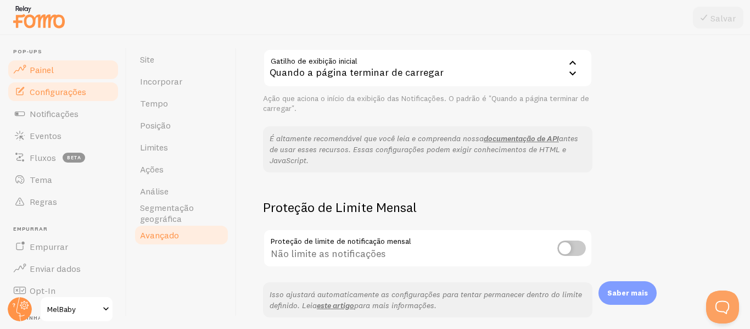
click at [51, 59] on link "Painel" at bounding box center [63, 70] width 113 height 22
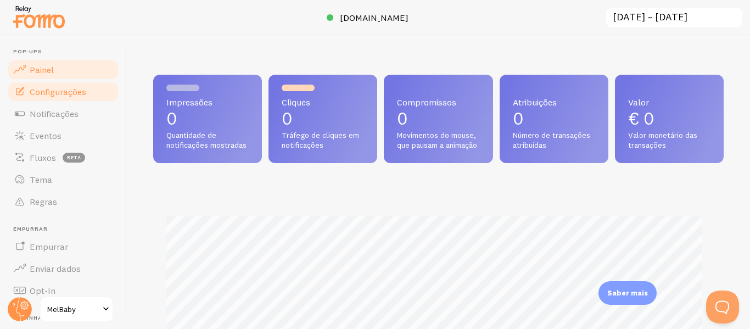
click at [86, 88] on link "Configurações" at bounding box center [63, 92] width 113 height 22
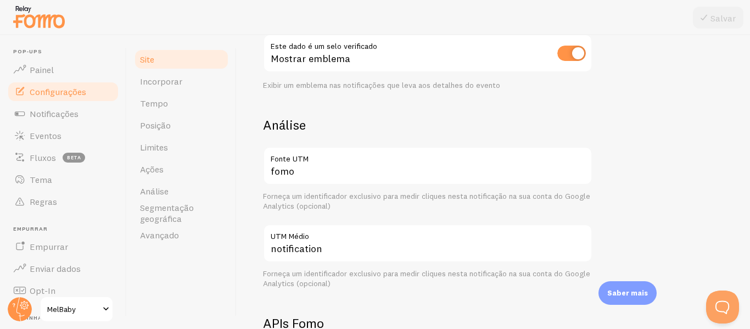
scroll to position [356, 0]
click at [53, 118] on font "Notificações" at bounding box center [54, 113] width 49 height 11
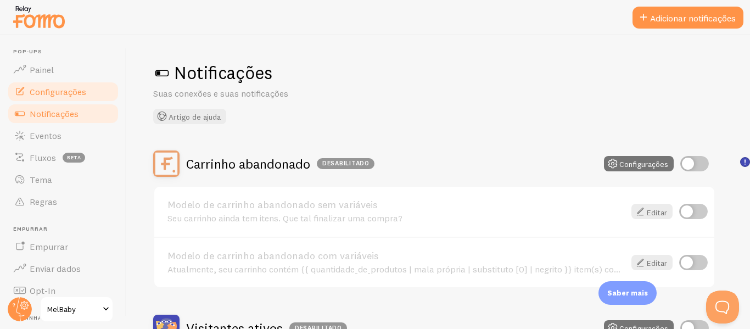
click at [57, 93] on font "Configurações" at bounding box center [58, 91] width 57 height 11
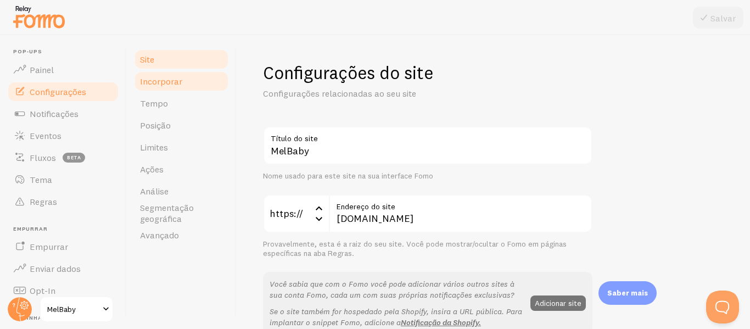
click at [202, 91] on link "Incorporar" at bounding box center [181, 81] width 96 height 22
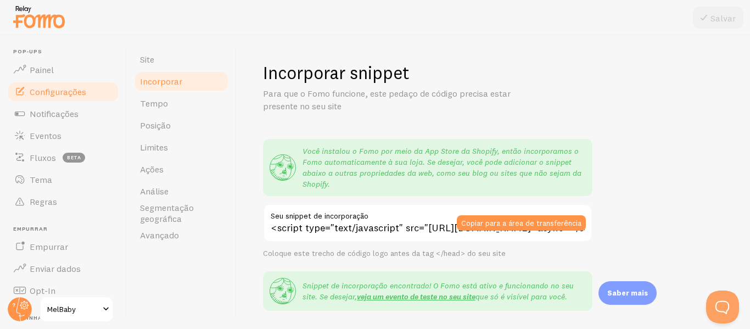
scroll to position [271, 0]
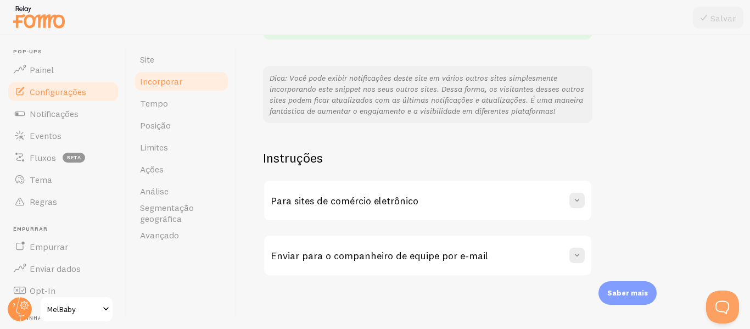
click at [516, 203] on div "Para sites de comércio eletrônico" at bounding box center [427, 201] width 327 height 40
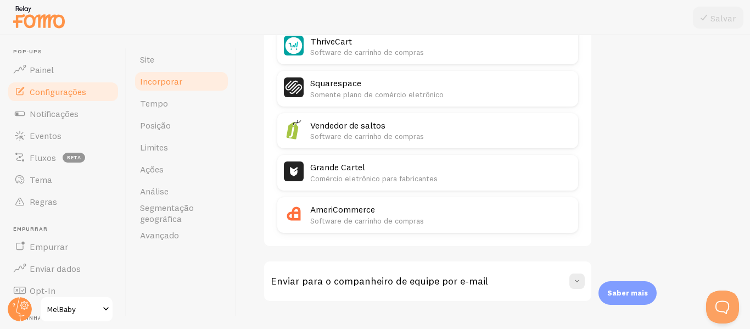
scroll to position [871, 0]
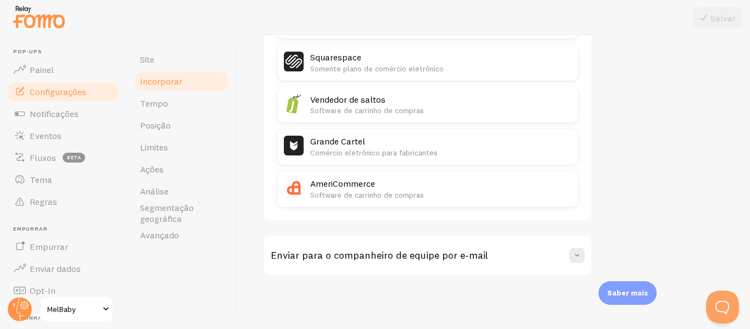
click at [457, 264] on div "Enviar para o companheiro de equipe por e-mail" at bounding box center [427, 256] width 327 height 40
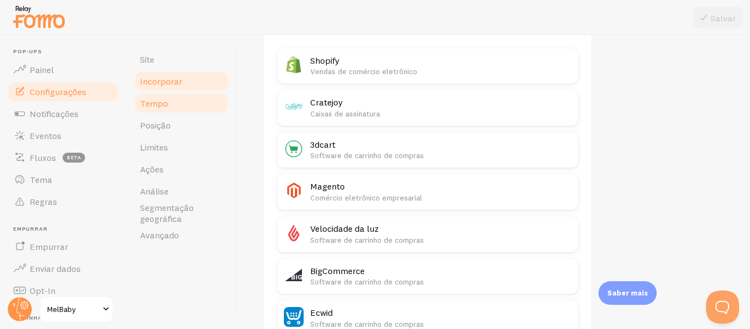
scroll to position [462, 0]
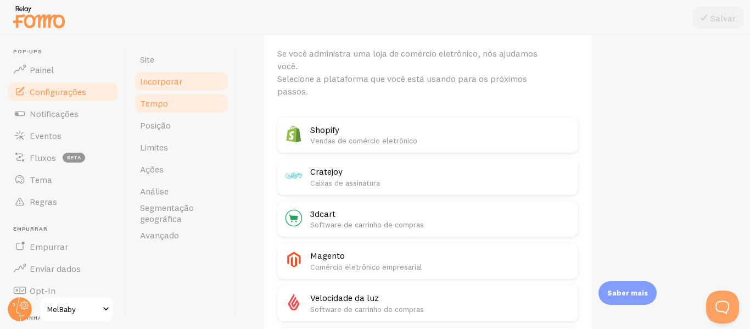
click at [206, 101] on link "Tempo" at bounding box center [181, 103] width 96 height 22
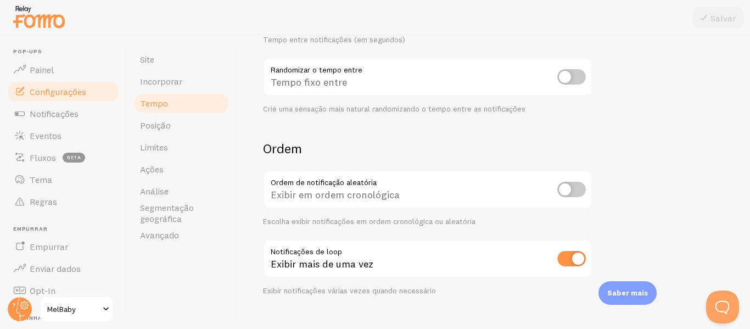
scroll to position [321, 0]
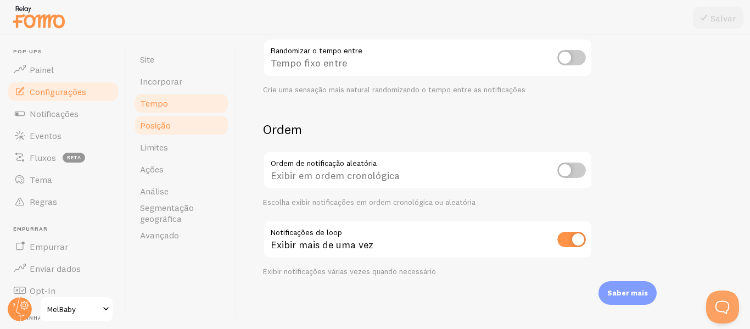
click at [158, 119] on link "Posição" at bounding box center [181, 125] width 96 height 22
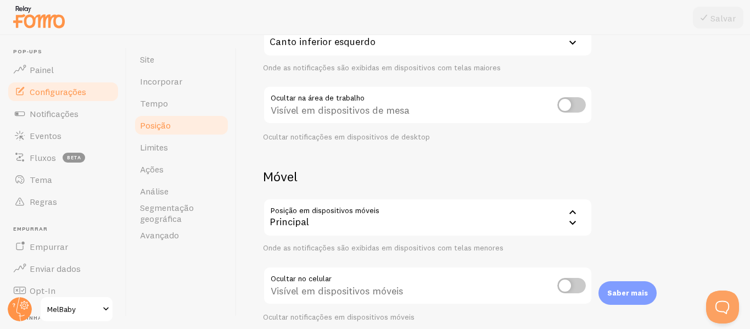
scroll to position [185, 0]
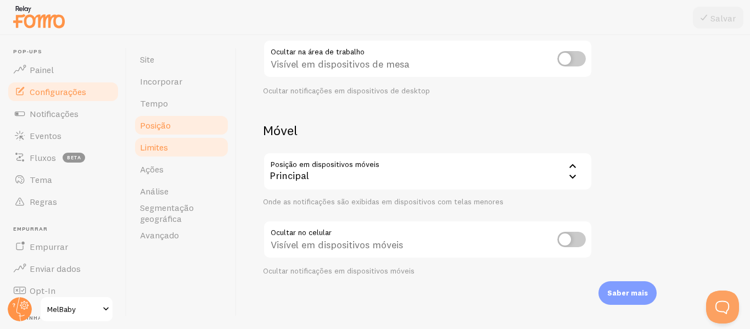
click at [161, 152] on font "Limites" at bounding box center [154, 147] width 28 height 11
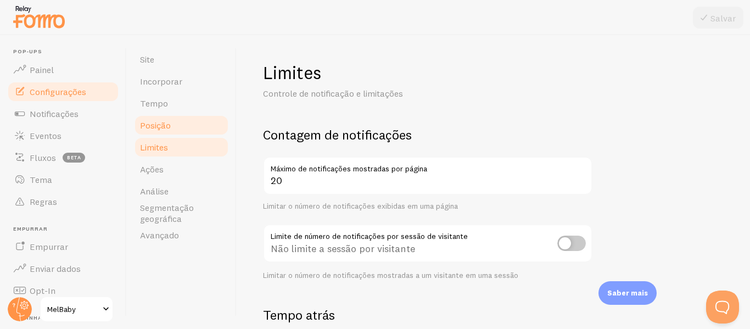
click at [161, 135] on link "Posição" at bounding box center [181, 125] width 96 height 22
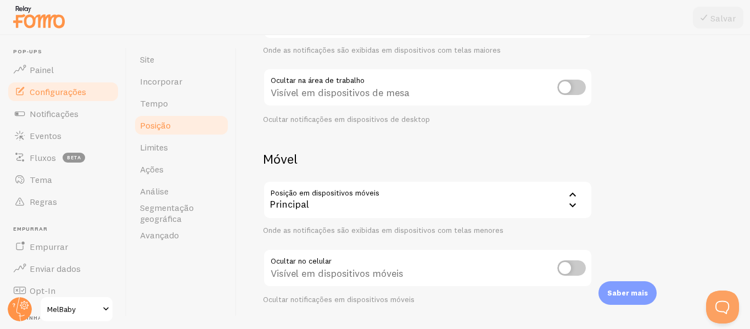
scroll to position [185, 0]
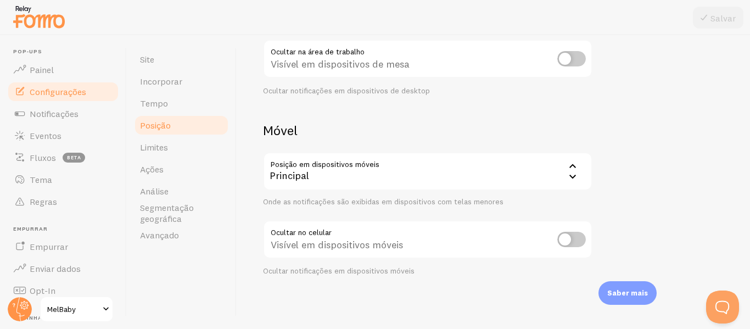
click at [376, 170] on div "Principal" at bounding box center [428, 171] width 330 height 38
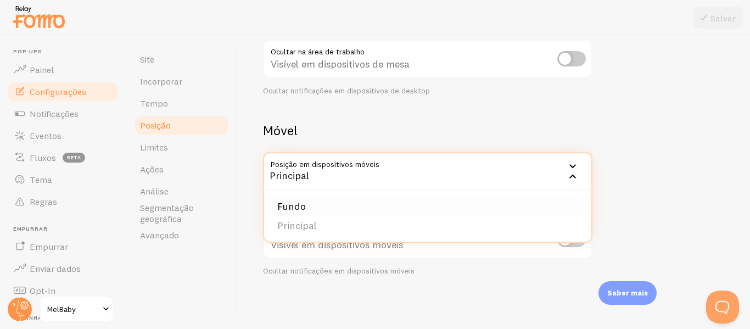
click at [345, 205] on li "Fundo" at bounding box center [427, 206] width 327 height 19
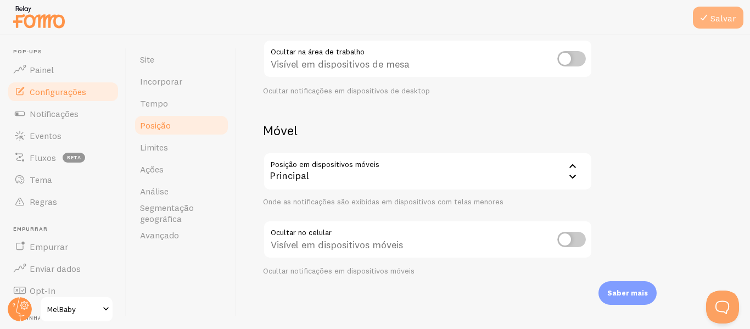
click at [713, 19] on font "Salvar" at bounding box center [723, 18] width 25 height 11
click at [81, 92] on font "Configurações" at bounding box center [58, 91] width 57 height 11
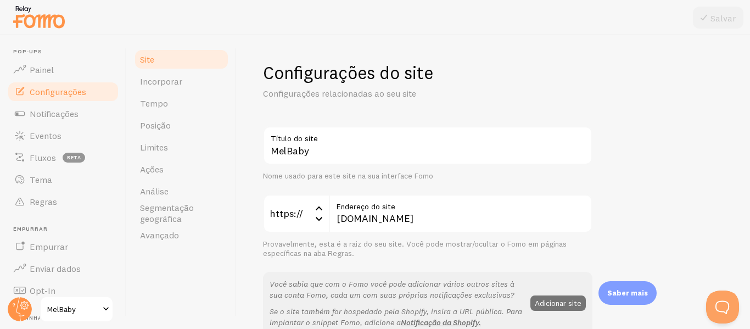
scroll to position [81, 0]
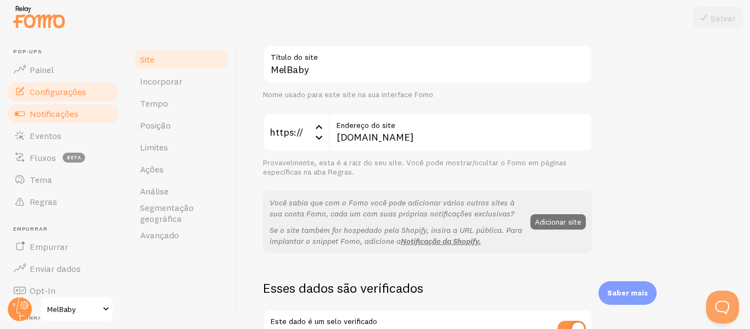
click at [68, 109] on font "Notificações" at bounding box center [54, 113] width 49 height 11
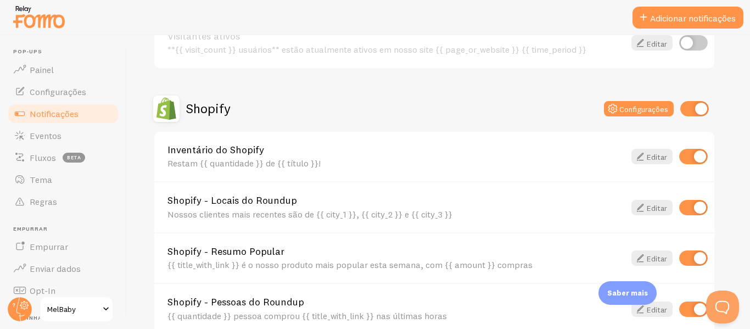
scroll to position [339, 0]
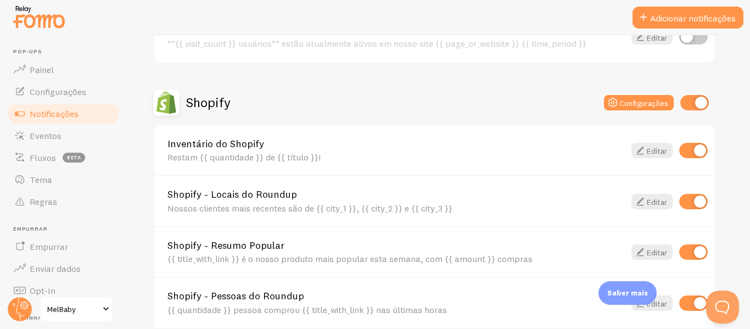
click at [392, 154] on div "Restam {{ quantidade }} de {{ título }}!" at bounding box center [396, 157] width 457 height 10
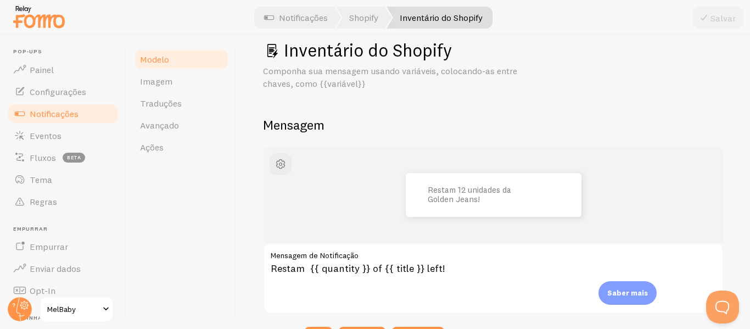
scroll to position [24, 0]
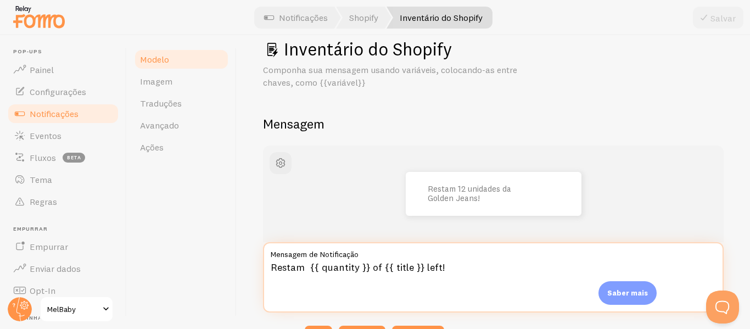
click at [378, 270] on textarea "Restam {{ quantity }} of {{ title }} left!" at bounding box center [493, 277] width 461 height 70
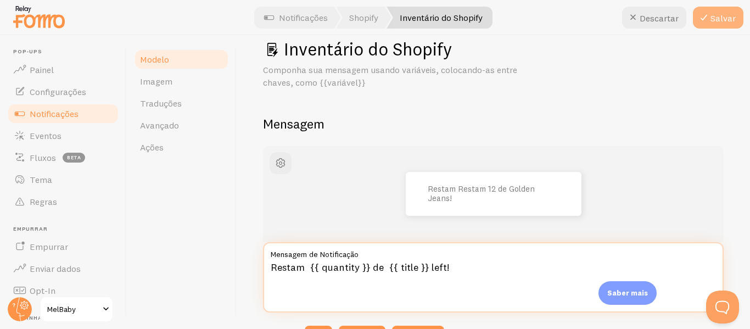
type textarea "Restam {{ quantity }} de {{ title }} left!"
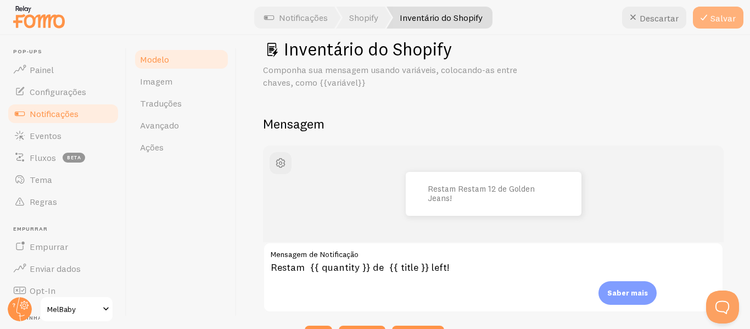
click at [722, 17] on font "Salvar" at bounding box center [723, 18] width 25 height 11
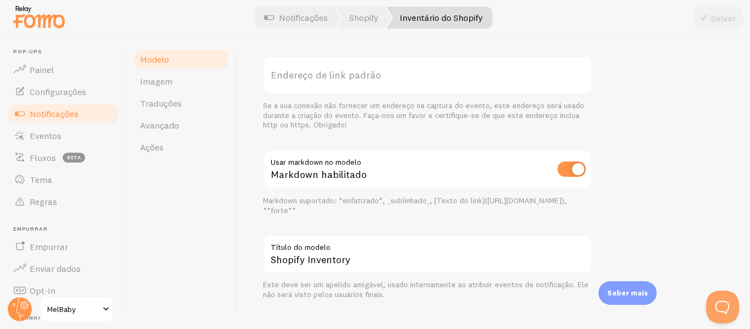
scroll to position [465, 0]
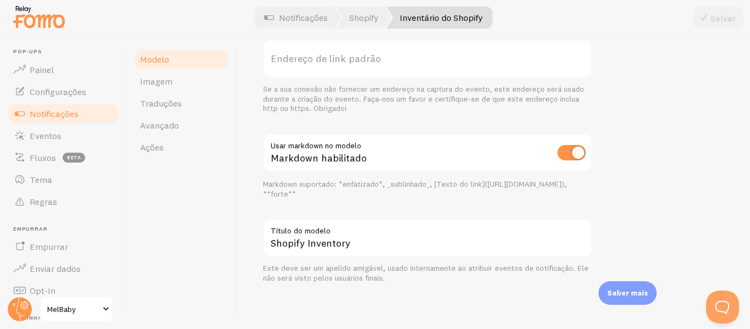
click at [62, 110] on font "Notificações" at bounding box center [54, 113] width 49 height 11
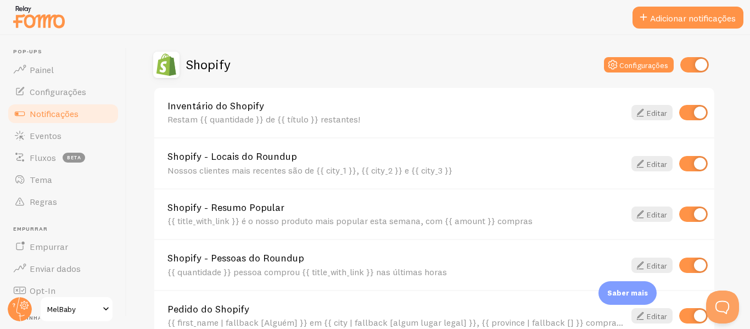
scroll to position [386, 0]
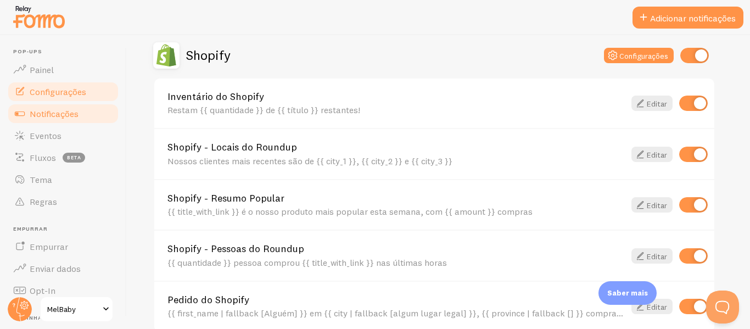
click at [66, 92] on font "Configurações" at bounding box center [58, 91] width 57 height 11
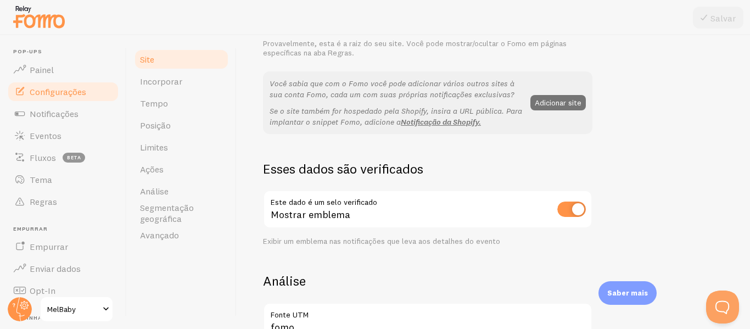
scroll to position [202, 0]
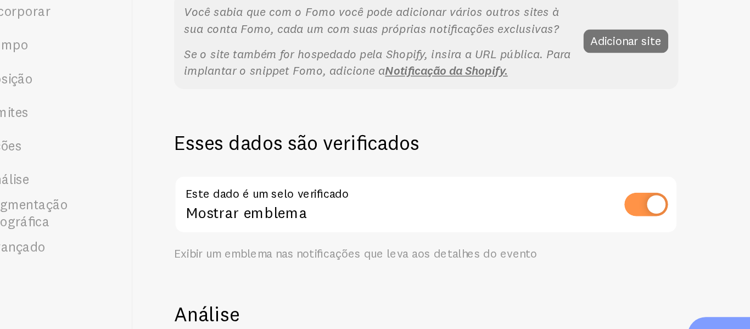
click at [572, 210] on input "checkbox" at bounding box center [571, 207] width 29 height 15
checkbox input "false"
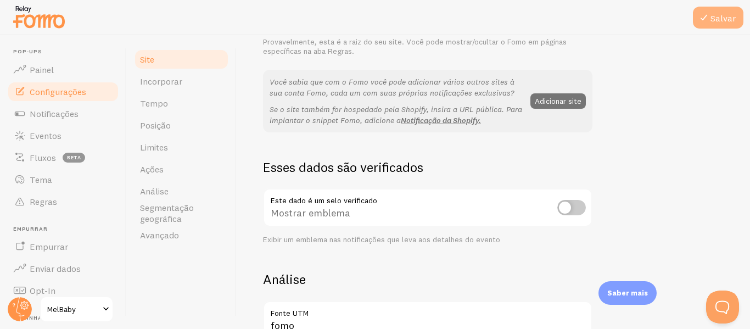
click at [715, 13] on font "Salvar" at bounding box center [723, 18] width 25 height 11
